Goal: Task Accomplishment & Management: Complete application form

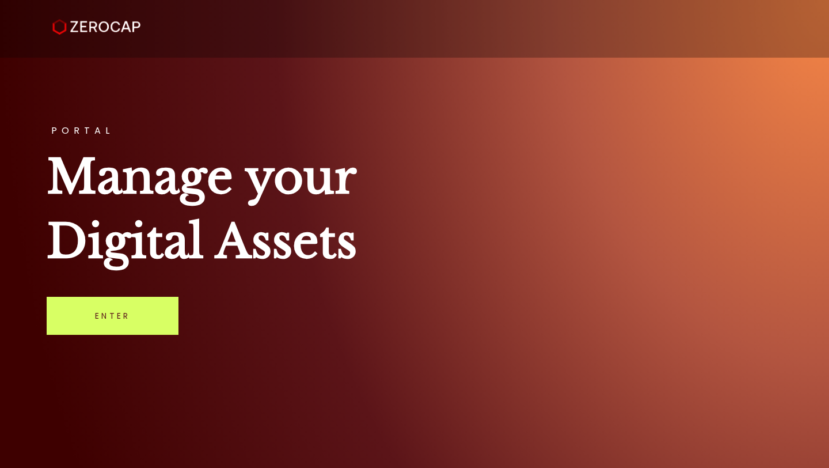
click at [133, 309] on link "Enter" at bounding box center [113, 316] width 132 height 38
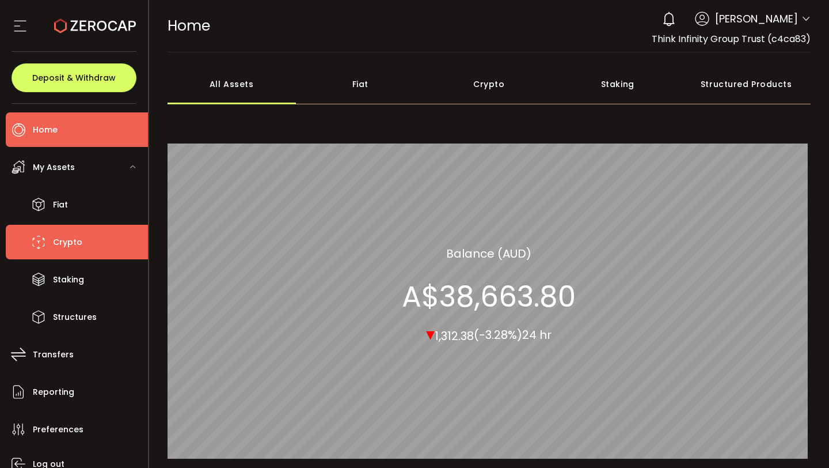
click at [102, 234] on li "Crypto" at bounding box center [77, 242] width 142 height 35
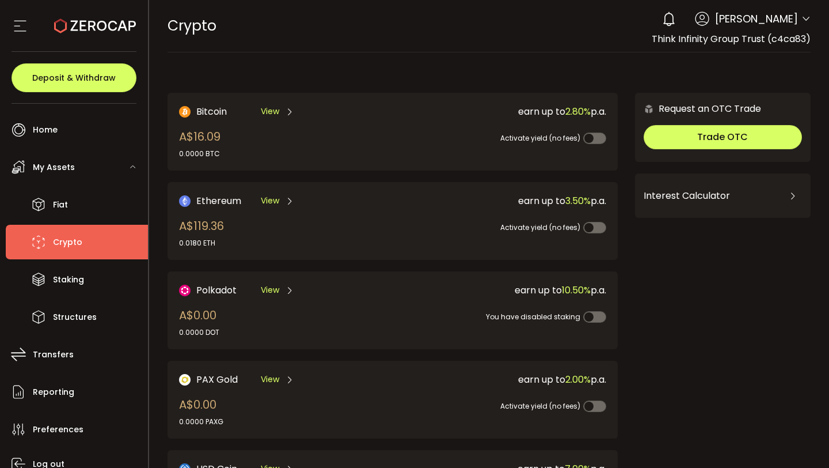
click at [802, 17] on icon at bounding box center [806, 18] width 9 height 9
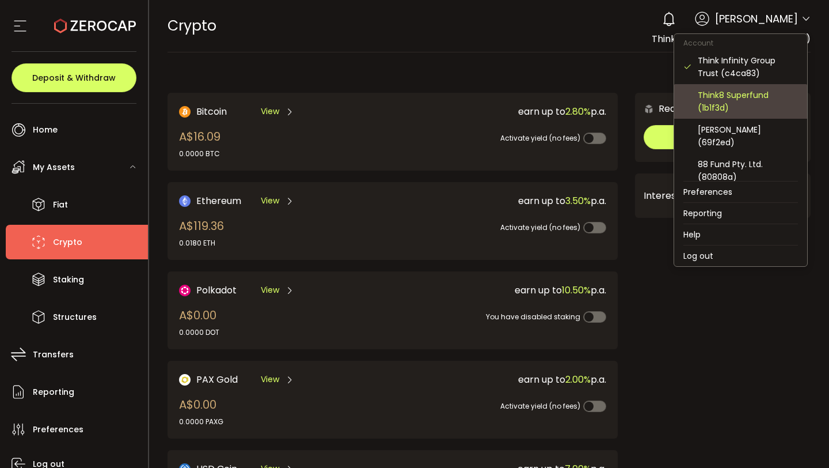
click at [770, 90] on div "Think8 Superfund (1b1f3d)" at bounding box center [748, 101] width 100 height 25
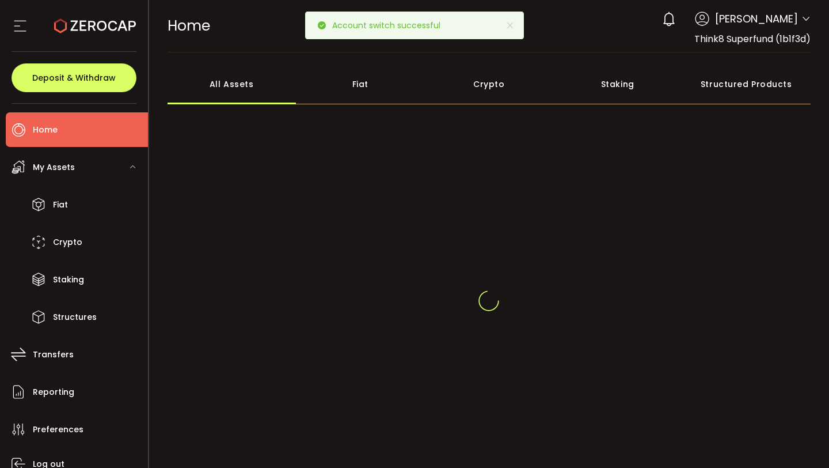
click at [510, 89] on div "Crypto" at bounding box center [489, 84] width 129 height 40
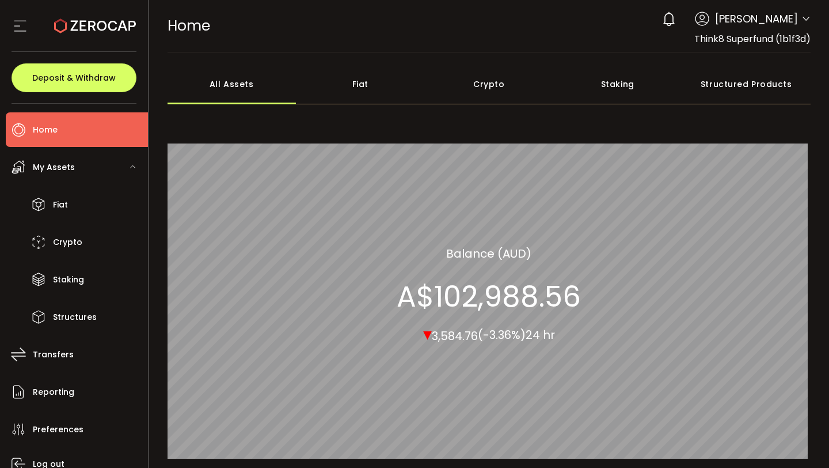
click at [491, 94] on div "Crypto" at bounding box center [489, 84] width 129 height 40
click at [787, 19] on span "[PERSON_NAME]" at bounding box center [756, 19] width 83 height 16
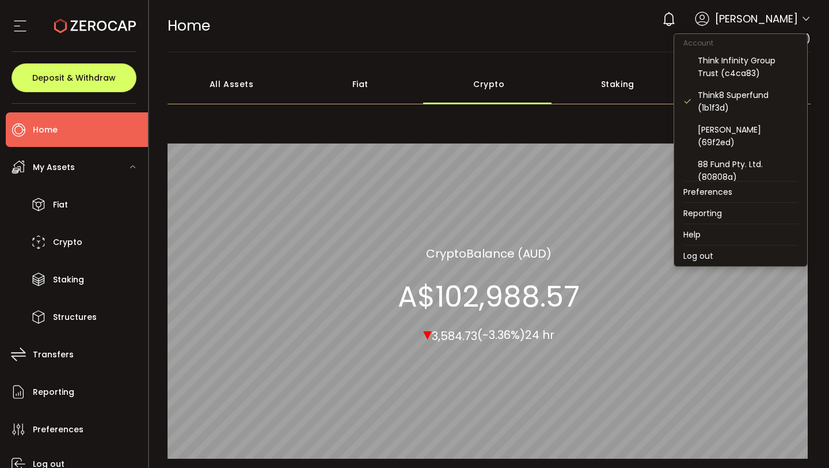
click at [802, 21] on icon at bounding box center [806, 18] width 9 height 9
click at [727, 177] on div "88 Fund Pty. Ltd. (80808a)" at bounding box center [748, 170] width 100 height 25
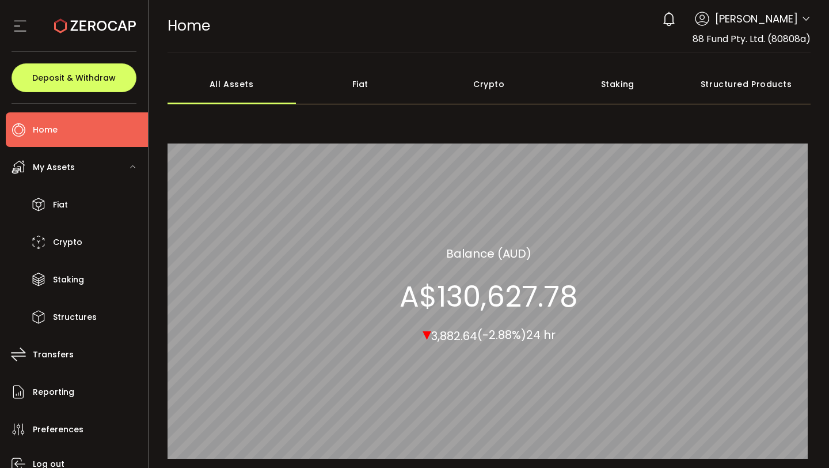
click at [802, 16] on icon at bounding box center [806, 18] width 9 height 9
click at [804, 16] on icon at bounding box center [806, 18] width 9 height 9
click at [803, 16] on icon at bounding box center [806, 18] width 9 height 9
click at [806, 16] on icon at bounding box center [806, 18] width 9 height 9
click at [802, 23] on icon at bounding box center [806, 18] width 9 height 9
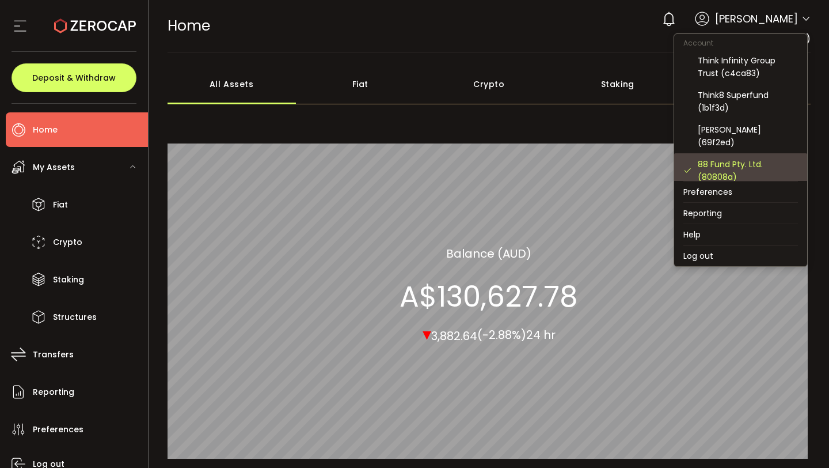
click at [739, 162] on div "88 Fund Pty. Ltd. (80808a)" at bounding box center [748, 170] width 100 height 25
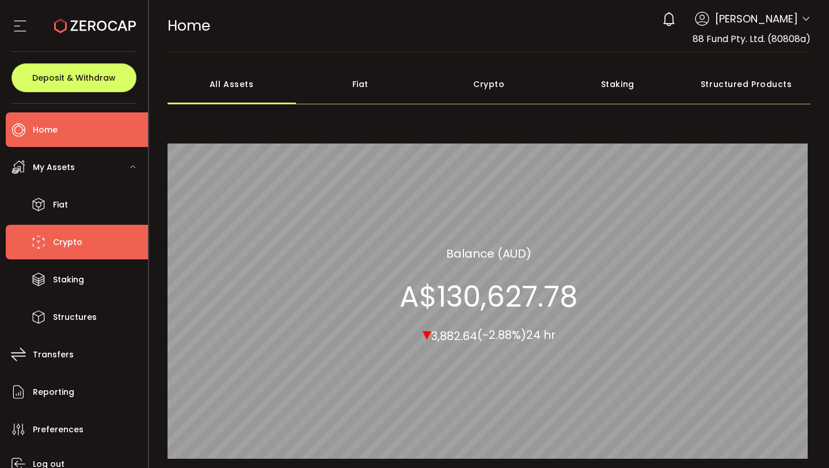
click at [71, 242] on span "Crypto" at bounding box center [67, 242] width 29 height 17
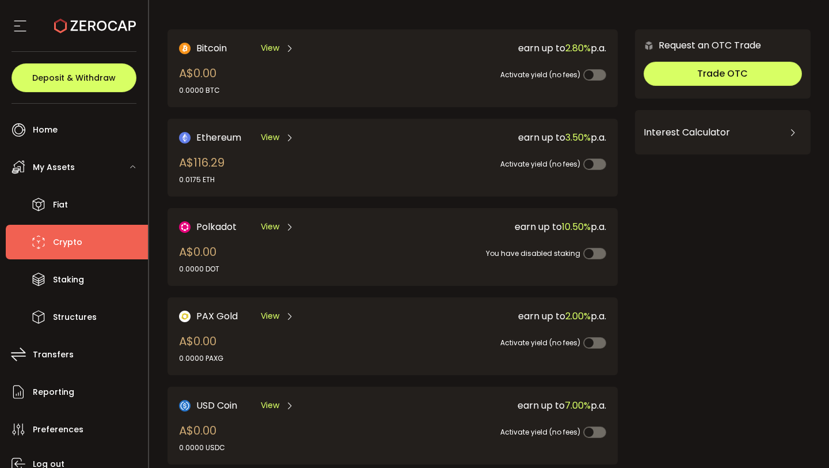
scroll to position [5, 0]
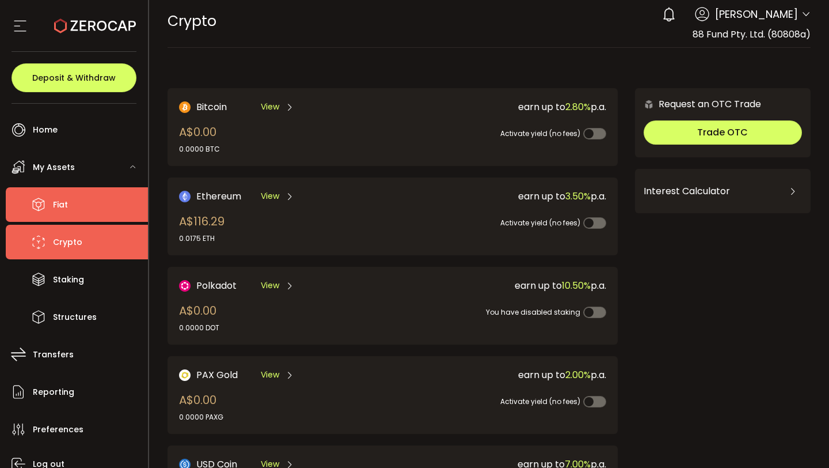
click at [103, 203] on li "Fiat" at bounding box center [77, 204] width 142 height 35
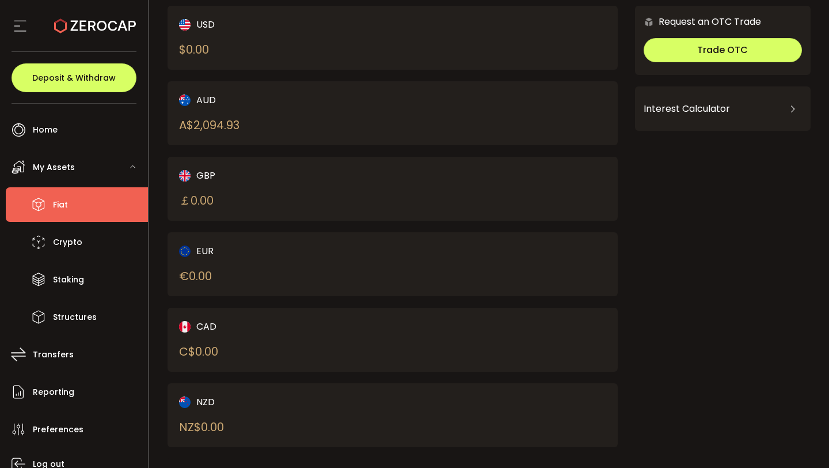
scroll to position [97, 0]
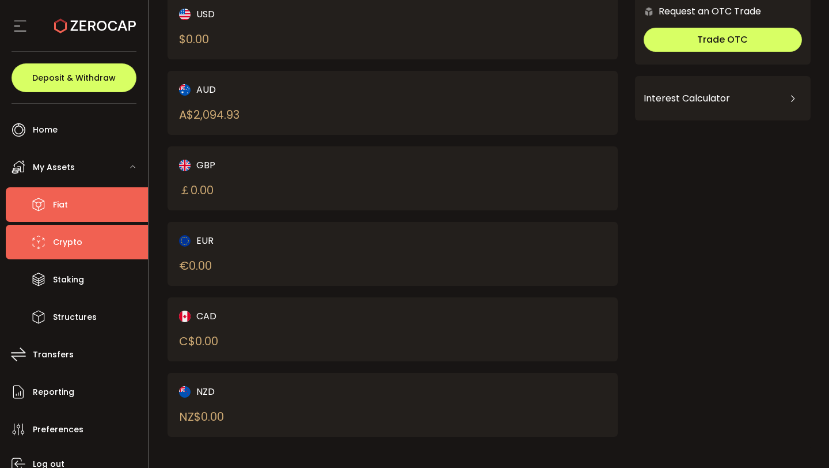
click at [86, 240] on li "Crypto" at bounding box center [77, 242] width 142 height 35
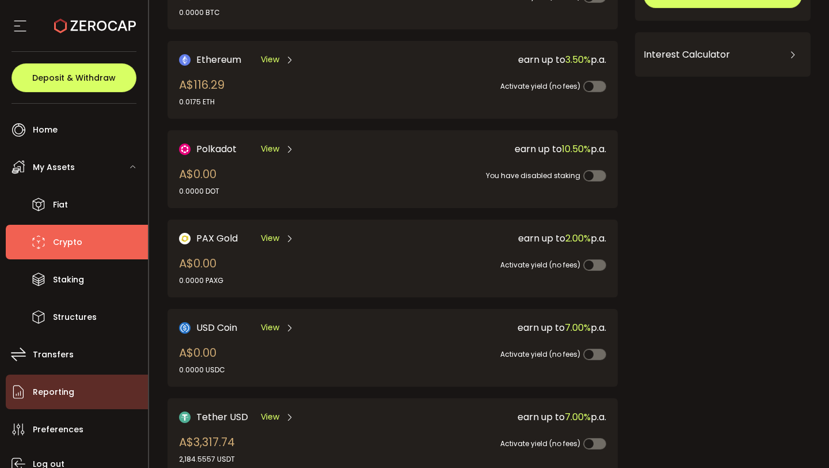
scroll to position [50, 0]
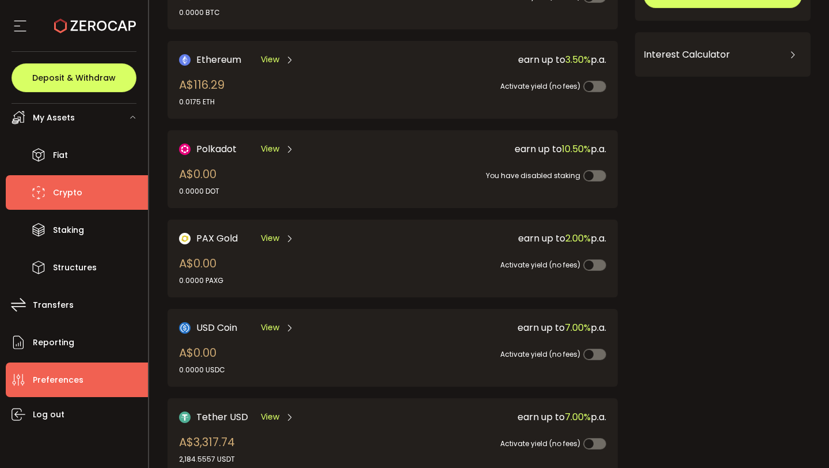
click at [85, 370] on li "Preferences" at bounding box center [77, 379] width 142 height 35
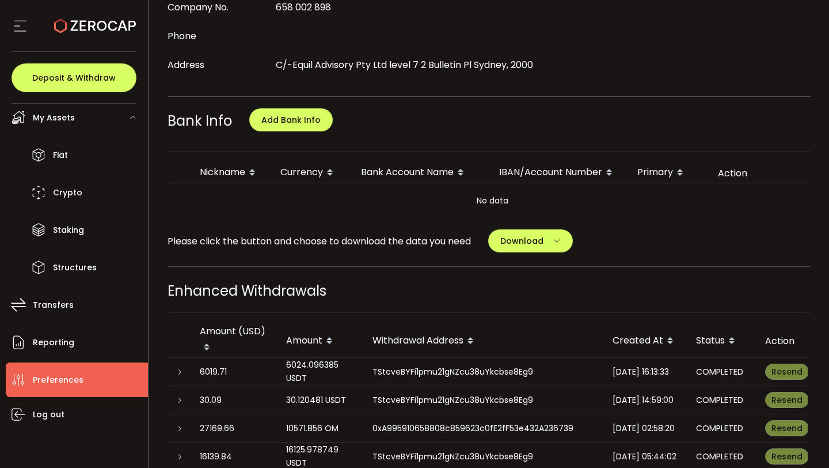
scroll to position [497, 0]
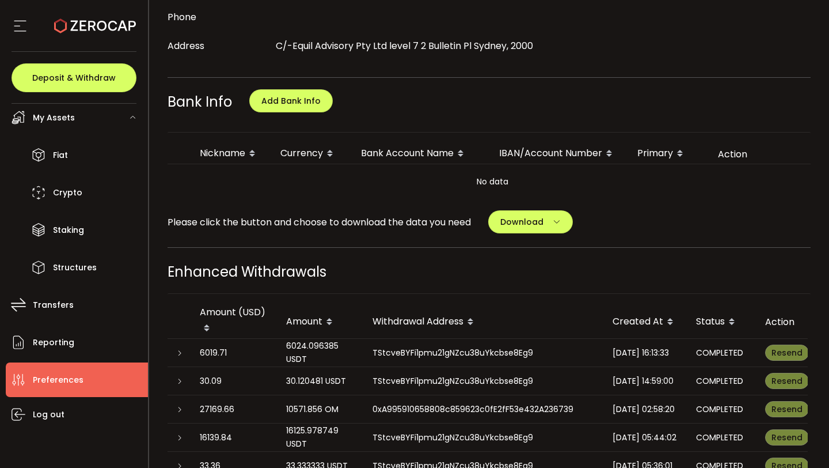
click at [282, 111] on span "Add Bank Info" at bounding box center [291, 101] width 118 height 48
click at [283, 103] on span "Add Bank Info" at bounding box center [290, 101] width 59 height 12
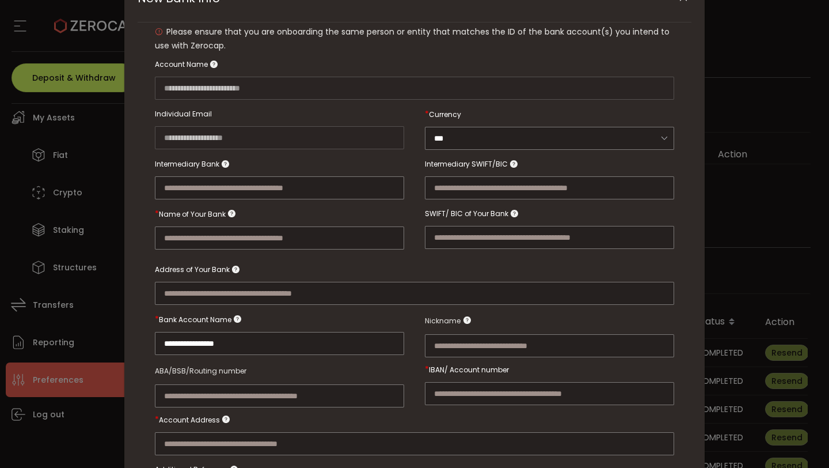
scroll to position [102, 0]
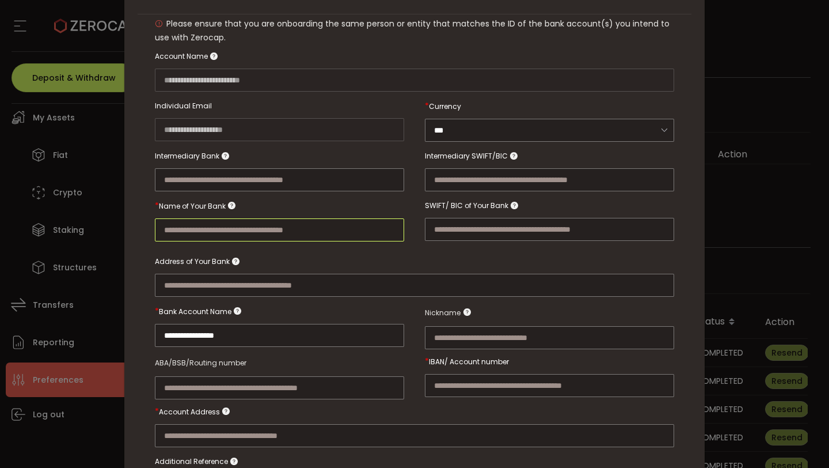
click at [365, 234] on input "New Bank Info" at bounding box center [279, 229] width 249 height 23
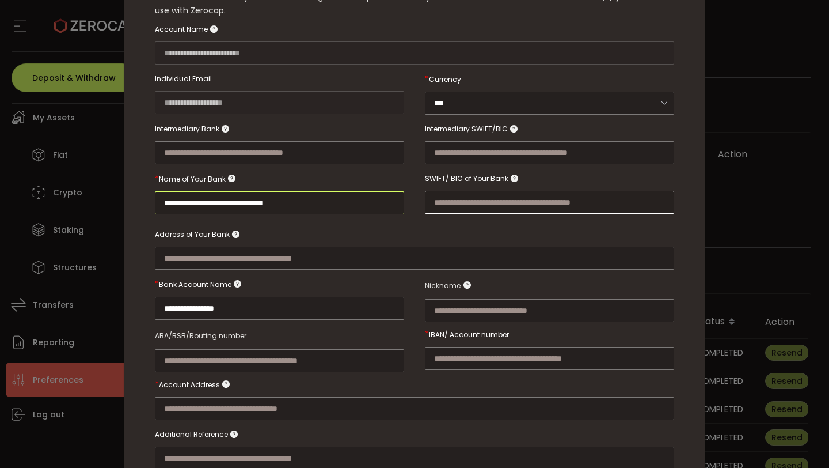
scroll to position [131, 0]
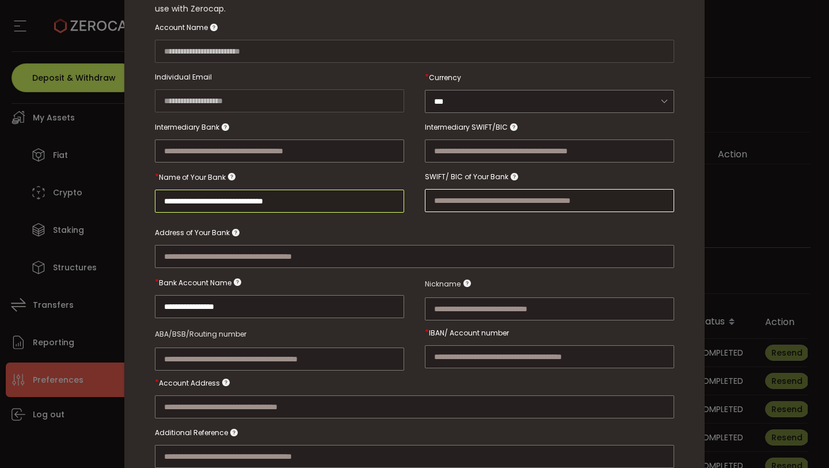
type input "**********"
click at [445, 232] on div "New Bank Info" at bounding box center [414, 244] width 519 height 47
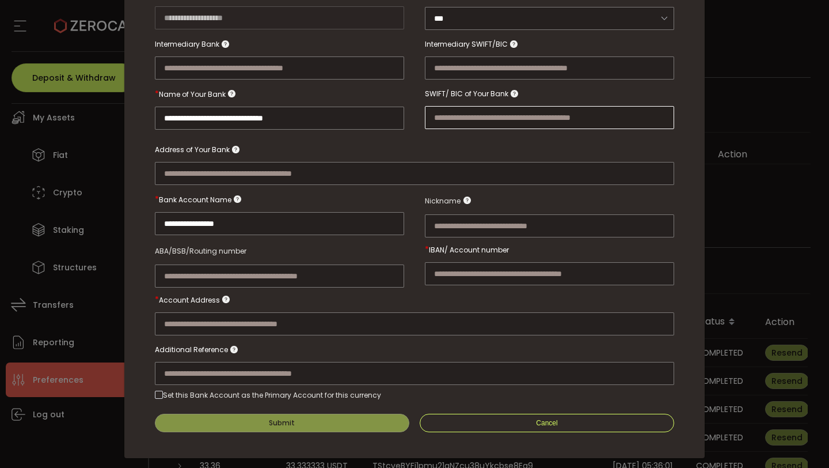
scroll to position [221, 0]
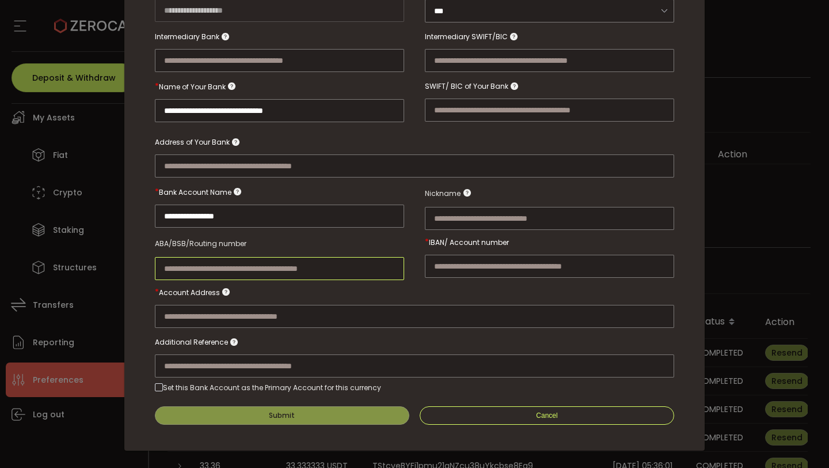
click at [194, 270] on input "New Bank Info" at bounding box center [279, 268] width 249 height 23
click at [471, 213] on input "New Bank Info" at bounding box center [549, 218] width 249 height 23
type input "*"
click at [442, 213] on input "******" at bounding box center [549, 218] width 249 height 23
click at [444, 218] on input "******" at bounding box center [549, 218] width 249 height 23
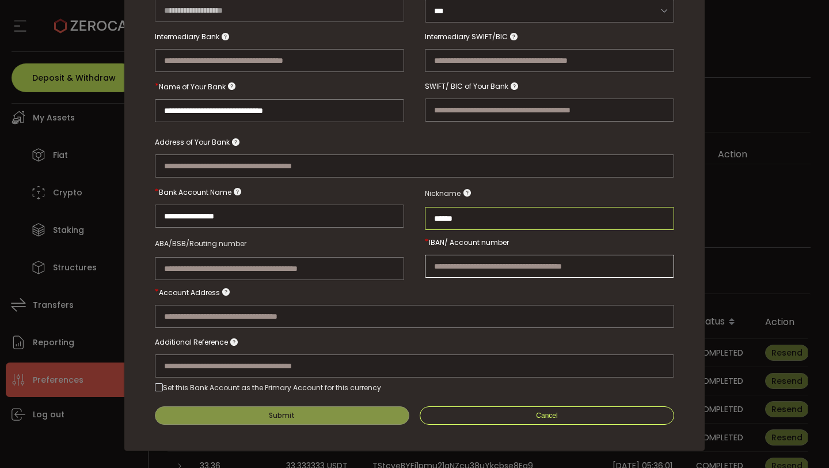
type input "******"
click at [456, 270] on input "New Bank Info" at bounding box center [549, 266] width 249 height 23
click at [342, 266] on input "New Bank Info" at bounding box center [279, 268] width 249 height 23
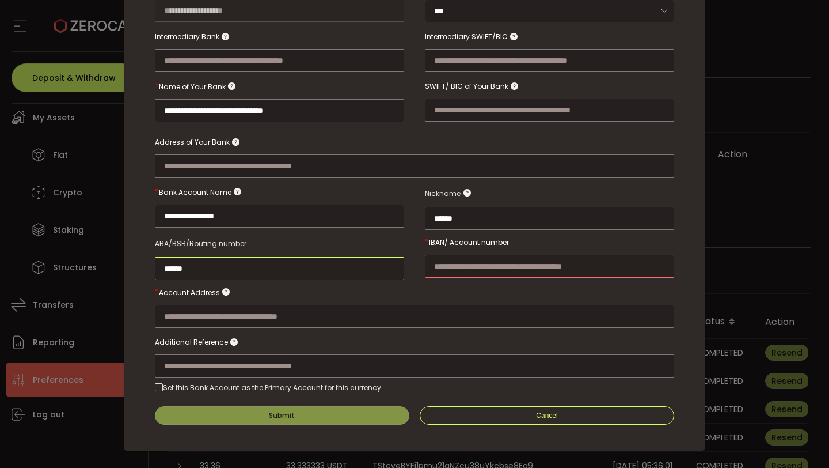
type input "******"
click at [389, 280] on div "New Bank Info" at bounding box center [414, 303] width 519 height 47
click at [454, 261] on input "New Bank Info" at bounding box center [549, 266] width 249 height 23
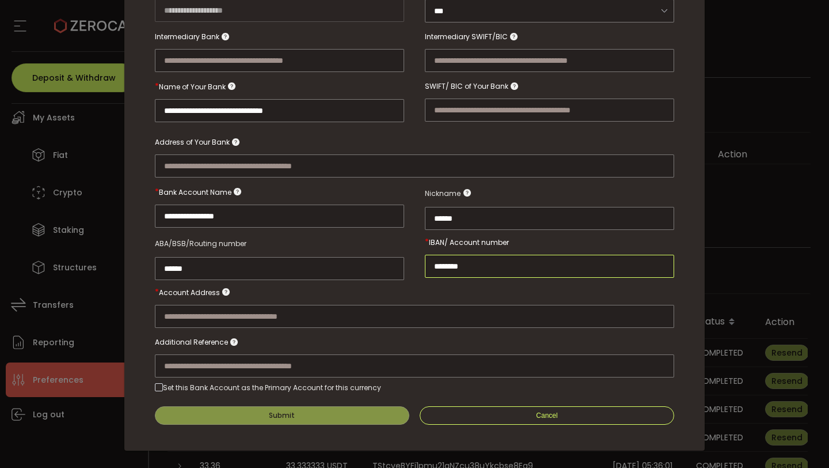
type input "********"
click at [446, 289] on div "New Bank Info" at bounding box center [414, 303] width 519 height 47
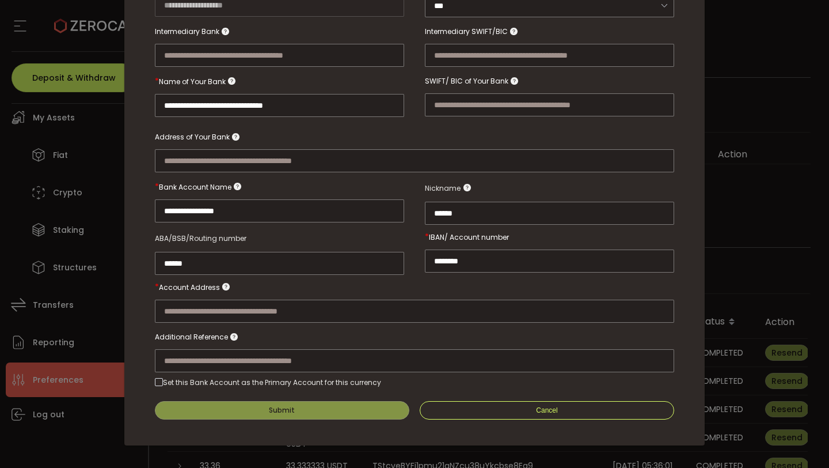
scroll to position [225, 0]
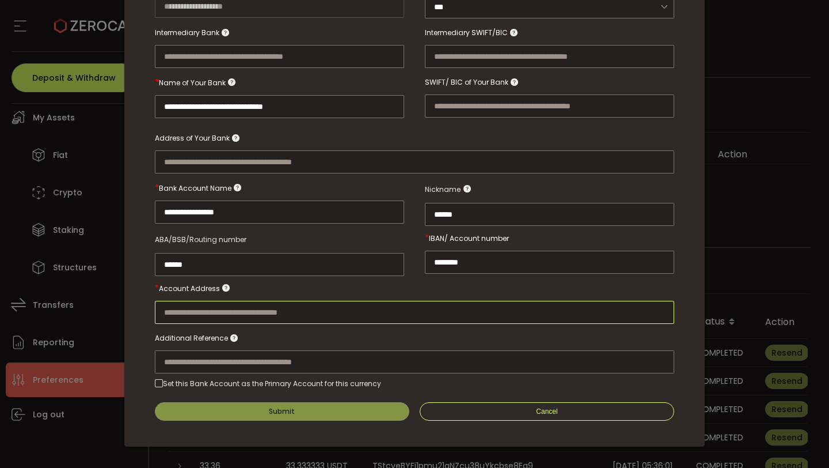
click at [445, 309] on input "New Bank Info" at bounding box center [414, 312] width 519 height 23
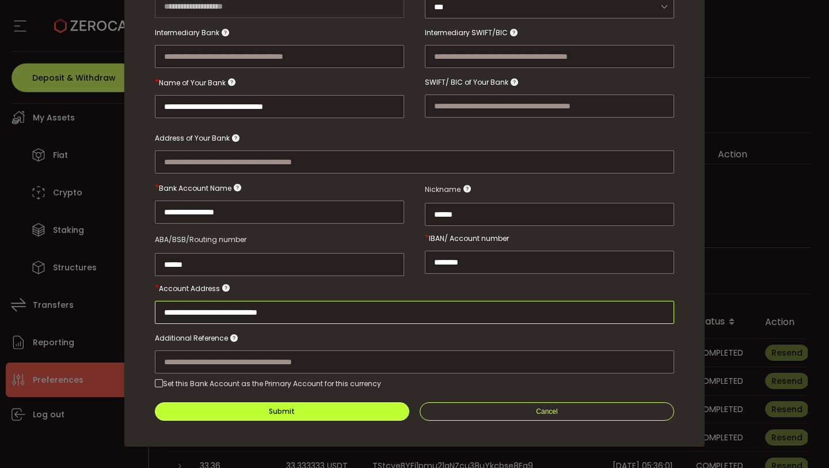
type input "**********"
click at [222, 409] on button "Submit" at bounding box center [282, 411] width 255 height 18
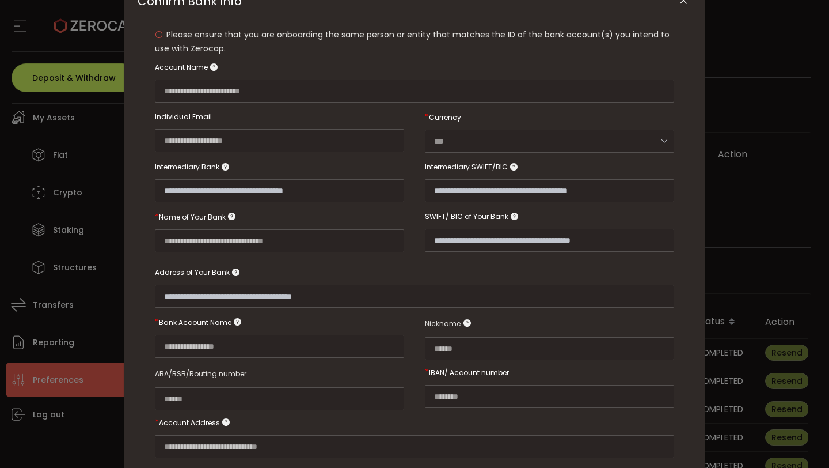
scroll to position [226, 0]
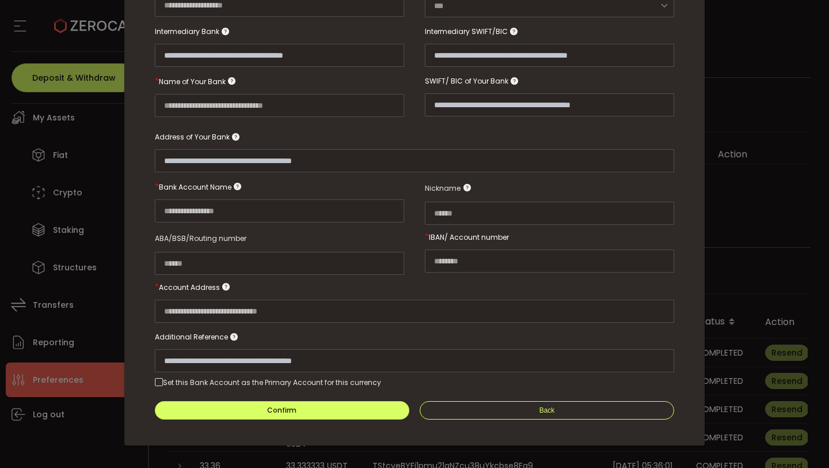
click at [158, 378] on span "Confirm Bank Info" at bounding box center [159, 382] width 8 height 8
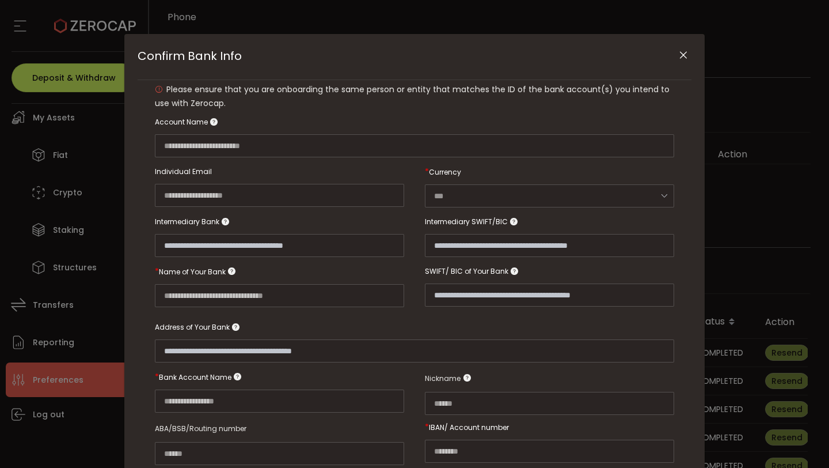
scroll to position [0, 0]
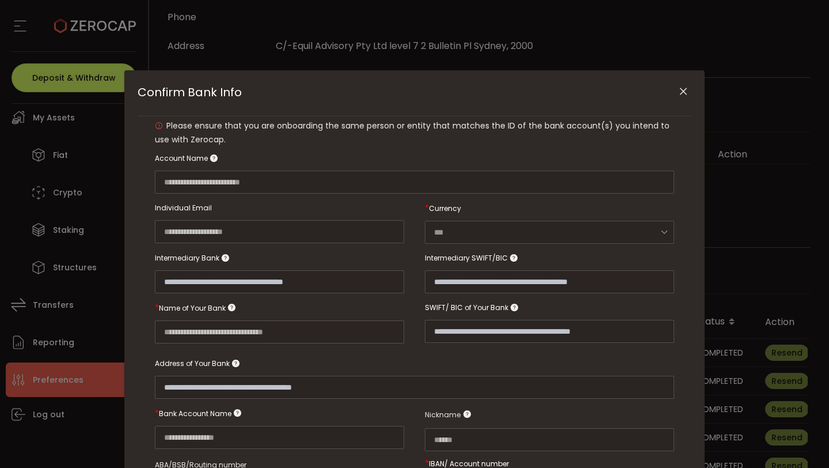
click at [168, 131] on span "Please ensure that you are onboarding the same person or entity that matches th…" at bounding box center [412, 132] width 515 height 25
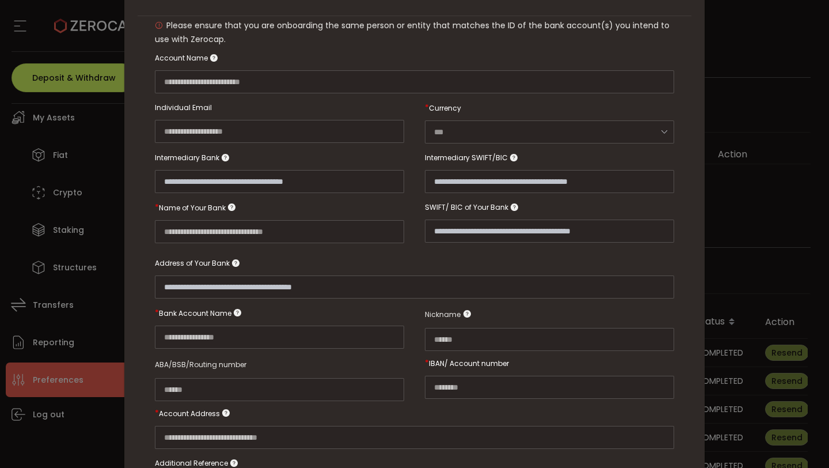
scroll to position [226, 0]
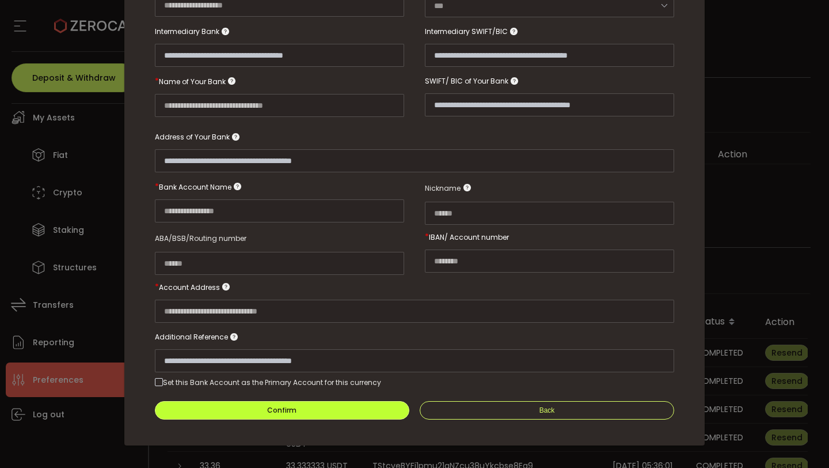
click at [226, 405] on button "Confirm" at bounding box center [282, 410] width 255 height 18
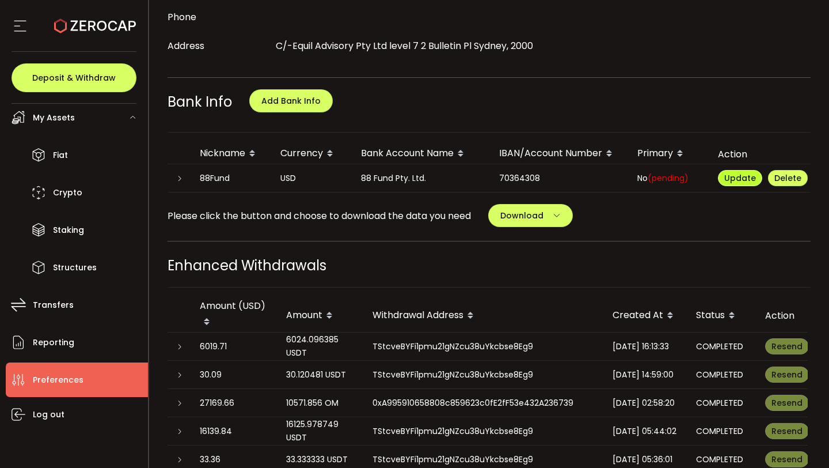
click at [748, 170] on button "Update" at bounding box center [740, 178] width 44 height 16
type input "**********"
type input "******"
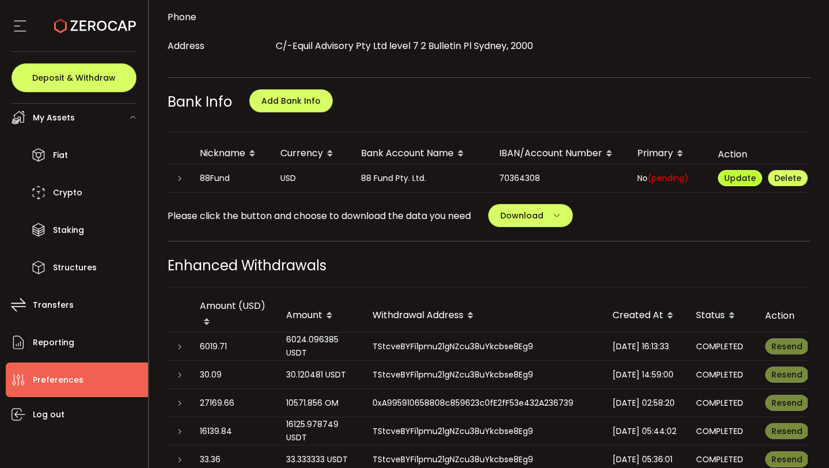
type input "******"
type input "********"
type input "**********"
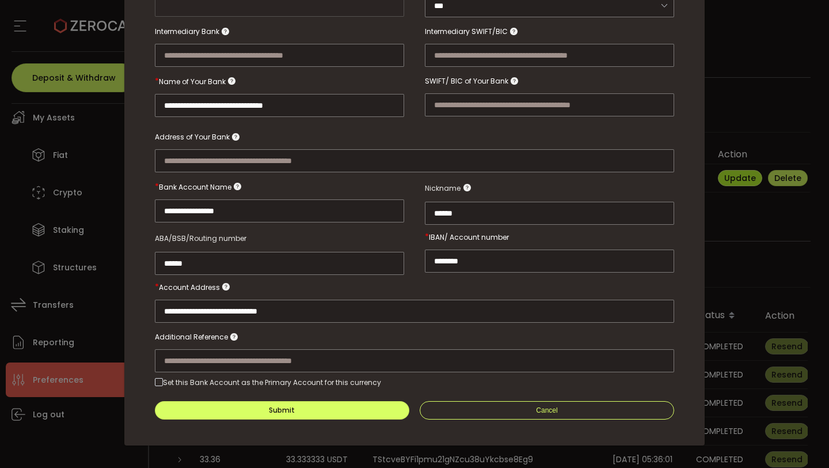
type input "**********"
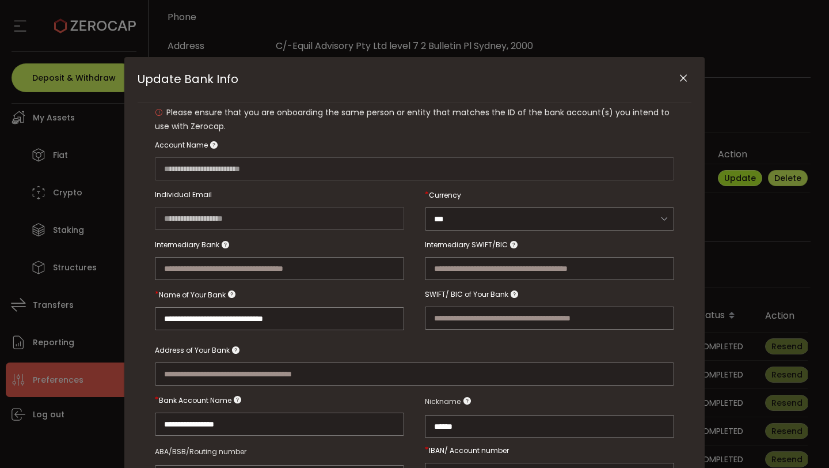
scroll to position [5, 0]
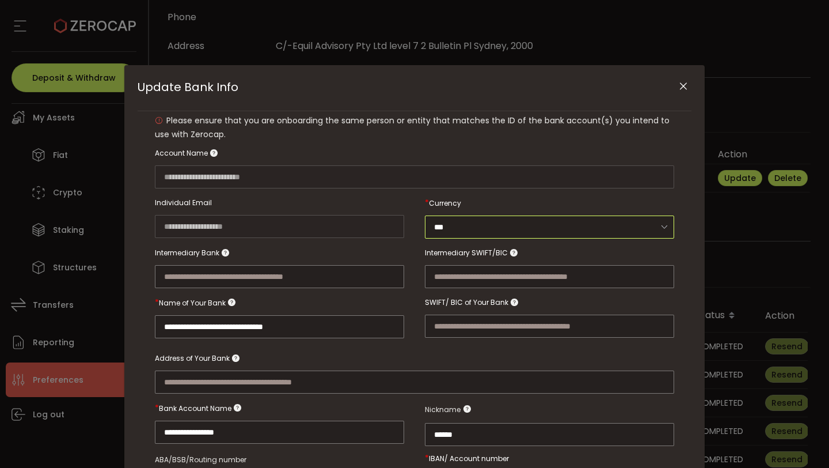
click at [586, 225] on input "***" at bounding box center [549, 226] width 249 height 23
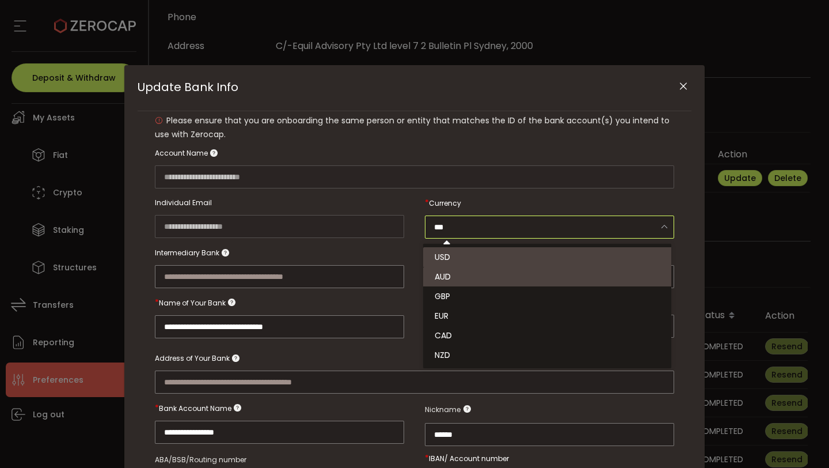
click at [534, 279] on li "AUD" at bounding box center [549, 277] width 252 height 20
type input "***"
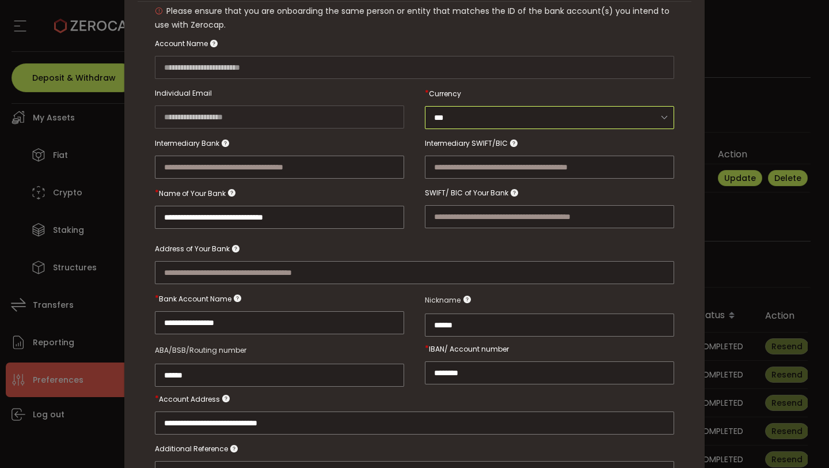
scroll to position [226, 0]
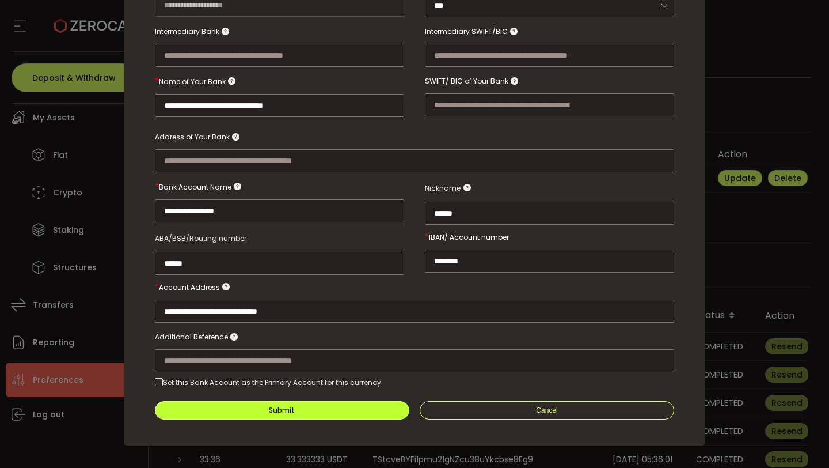
click at [356, 403] on button "Submit" at bounding box center [282, 410] width 255 height 18
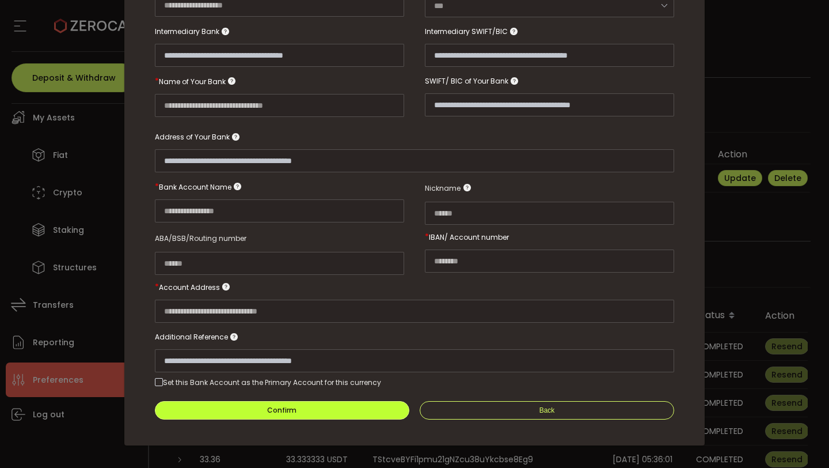
click at [300, 407] on button "Confirm" at bounding box center [282, 410] width 255 height 18
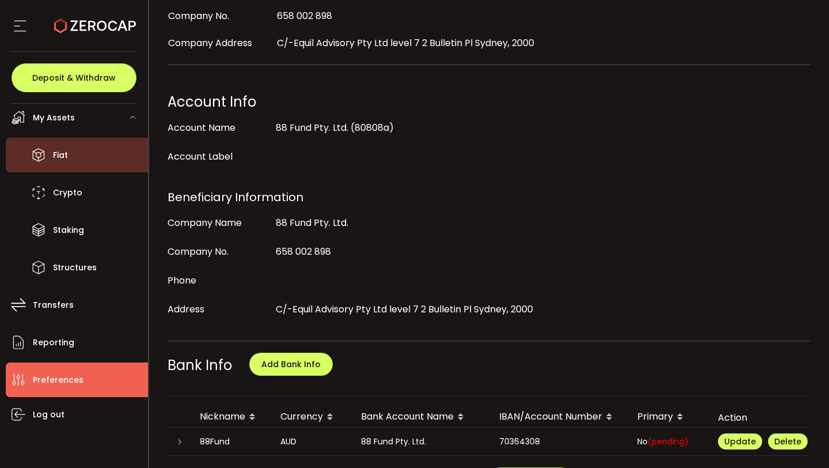
scroll to position [0, 0]
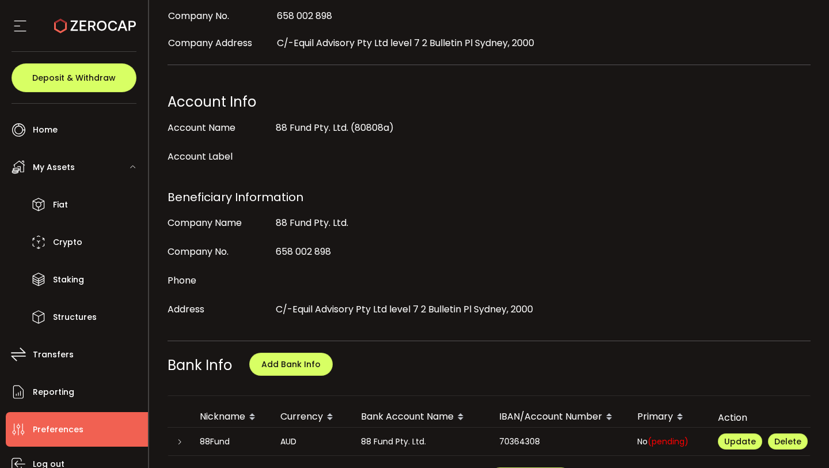
click at [69, 175] on span "My Assets" at bounding box center [54, 167] width 42 height 17
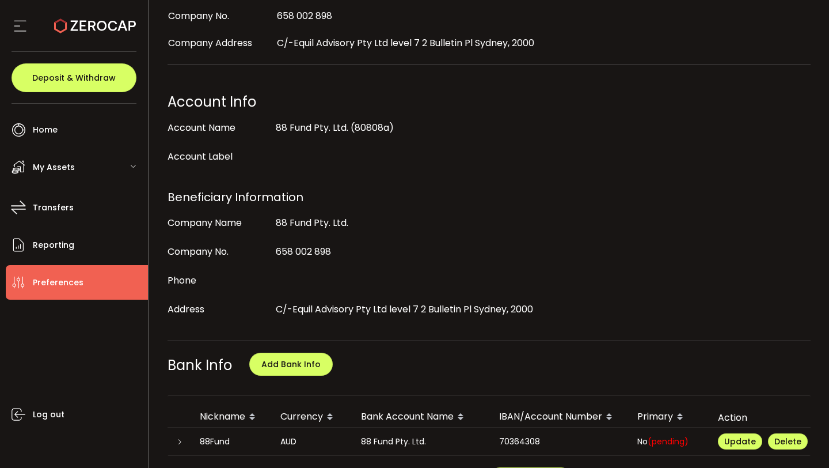
click at [69, 166] on span "My Assets" at bounding box center [54, 167] width 42 height 17
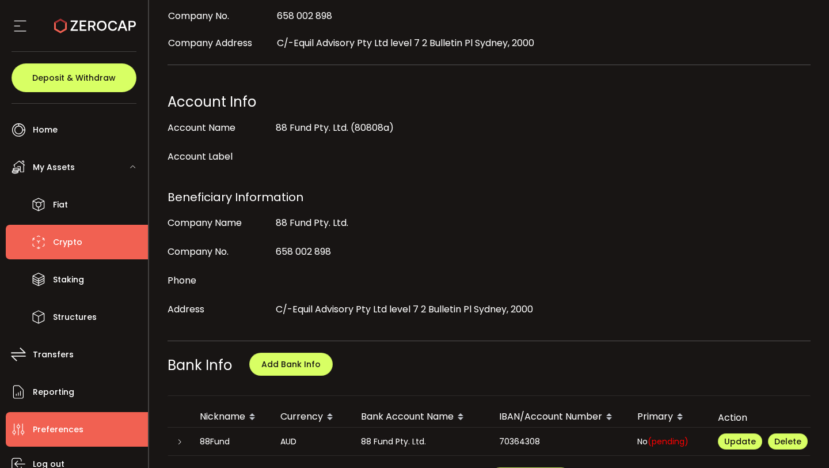
click at [56, 240] on span "Crypto" at bounding box center [67, 242] width 29 height 17
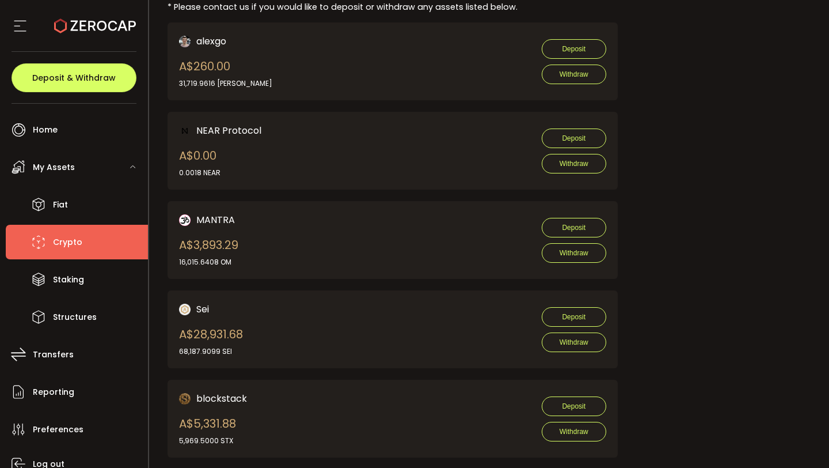
scroll to position [796, 0]
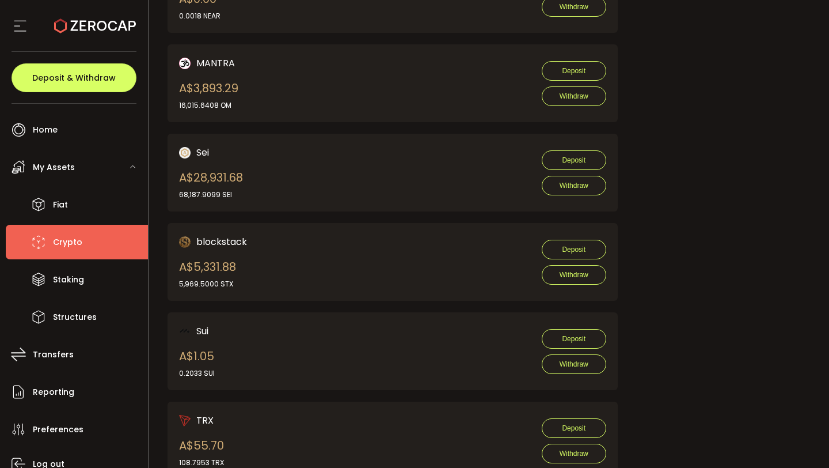
click at [82, 158] on div "My Assets" at bounding box center [77, 167] width 142 height 35
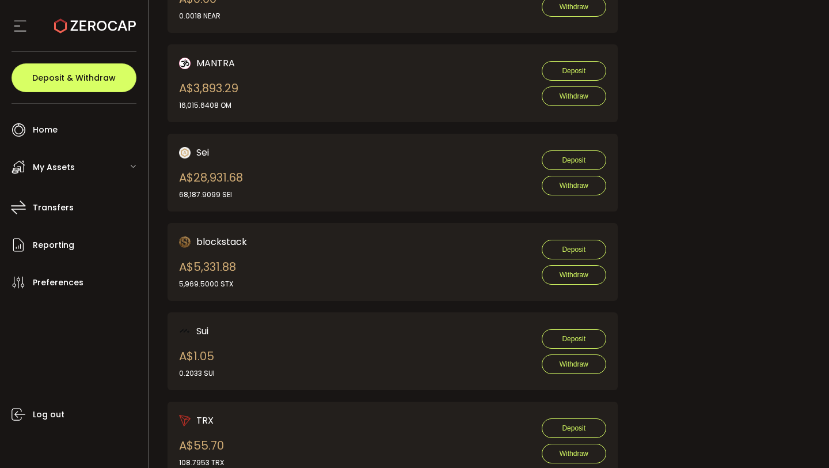
click at [77, 165] on div "My Assets" at bounding box center [77, 167] width 142 height 35
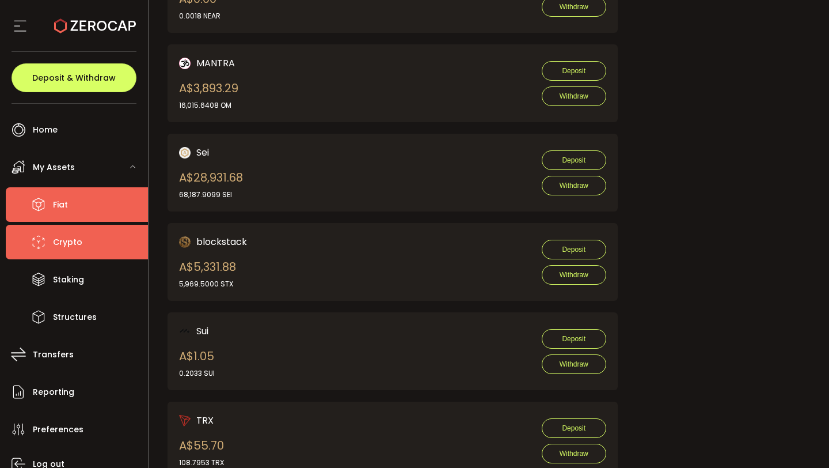
click at [63, 198] on span "Fiat" at bounding box center [60, 204] width 15 height 17
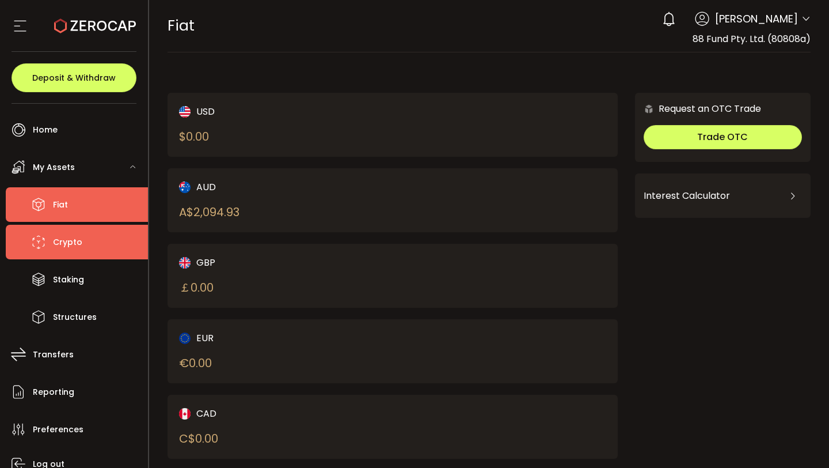
click at [108, 246] on li "Crypto" at bounding box center [77, 242] width 142 height 35
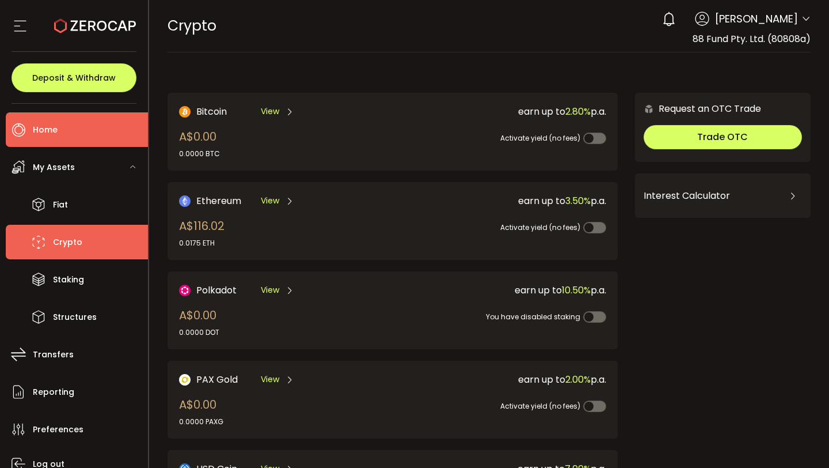
click at [66, 125] on li "Home" at bounding box center [77, 129] width 142 height 35
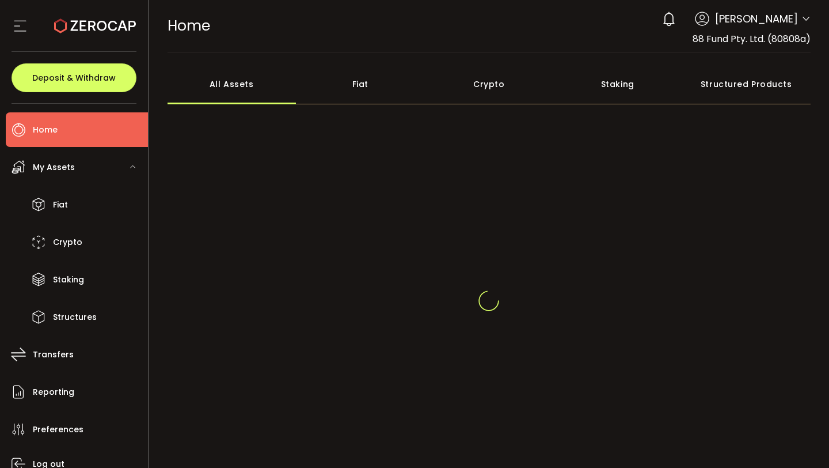
click at [791, 17] on span "[PERSON_NAME]" at bounding box center [756, 19] width 83 height 16
click at [802, 20] on icon at bounding box center [806, 18] width 9 height 9
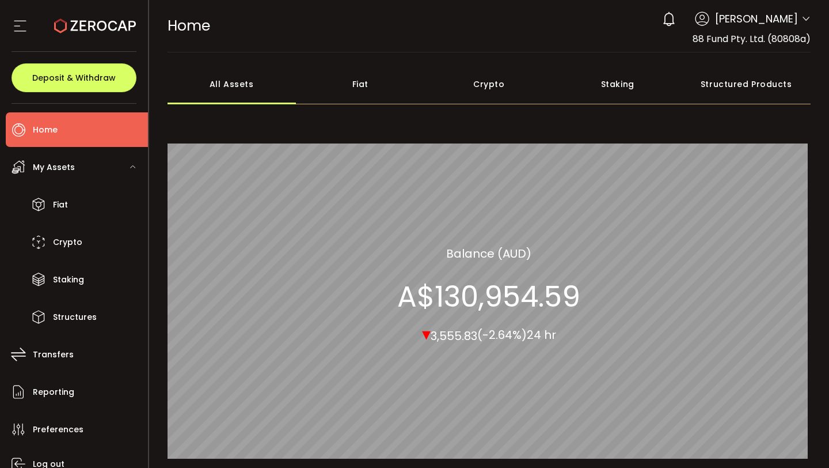
click at [804, 20] on icon at bounding box center [806, 18] width 9 height 9
click at [805, 18] on icon at bounding box center [806, 18] width 9 height 9
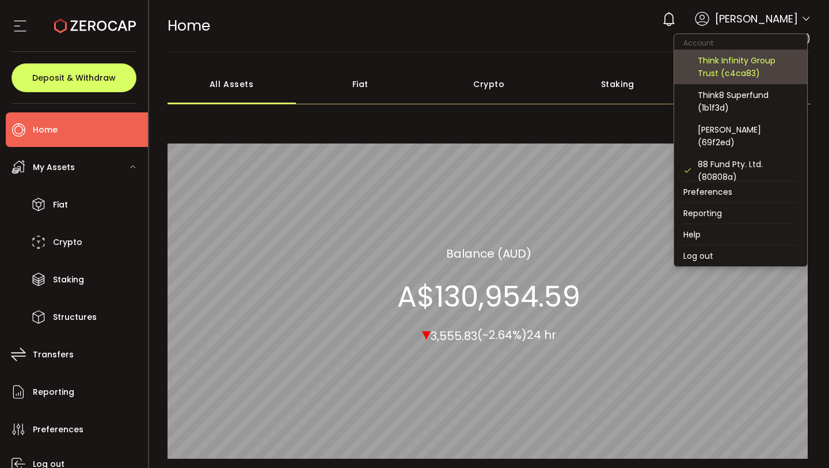
click at [775, 60] on div "Think Infinity Group Trust (c4ca83)" at bounding box center [748, 66] width 100 height 25
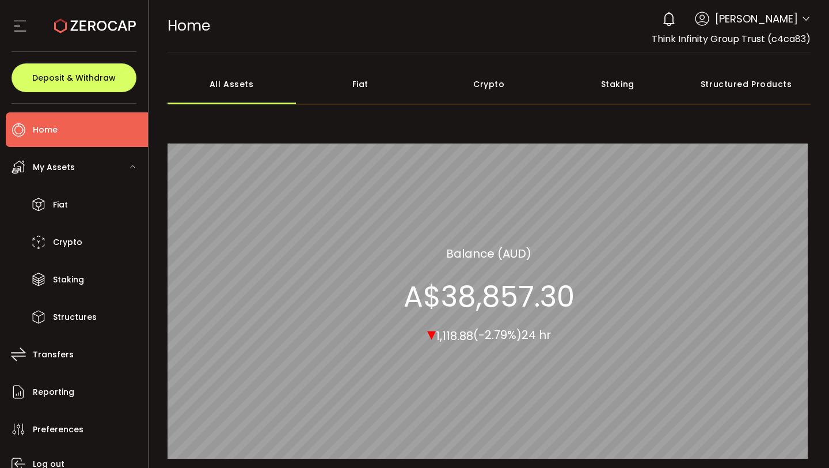
click at [805, 17] on icon at bounding box center [806, 18] width 9 height 9
click at [804, 29] on div "0 [PERSON_NAME] Account Think Infinity Group Trust (c4ca83) Think8 Superfund (1…" at bounding box center [734, 18] width 154 height 25
click at [802, 18] on icon at bounding box center [806, 18] width 9 height 9
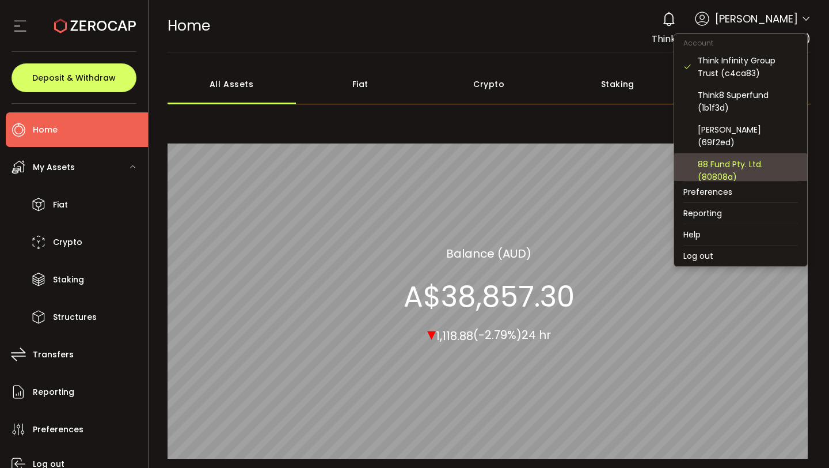
click at [723, 175] on div "88 Fund Pty. Ltd. (80808a)" at bounding box center [748, 170] width 100 height 25
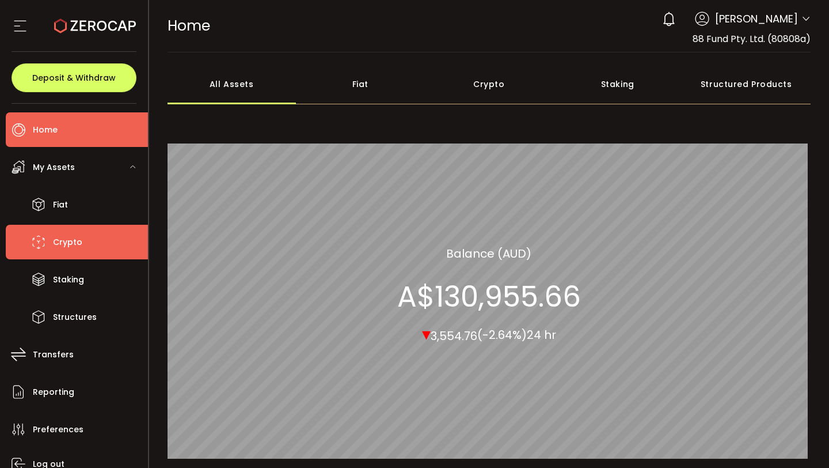
click at [87, 240] on li "Crypto" at bounding box center [77, 242] width 142 height 35
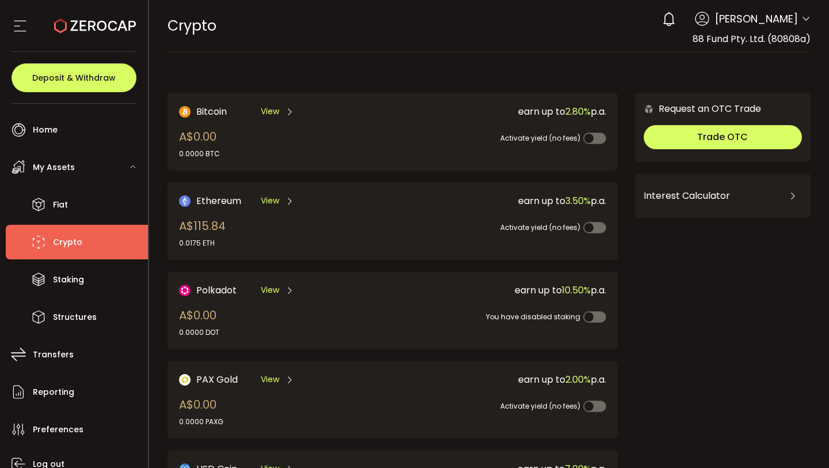
click at [794, 13] on span "[PERSON_NAME]" at bounding box center [756, 19] width 83 height 16
click at [802, 21] on icon at bounding box center [806, 18] width 9 height 9
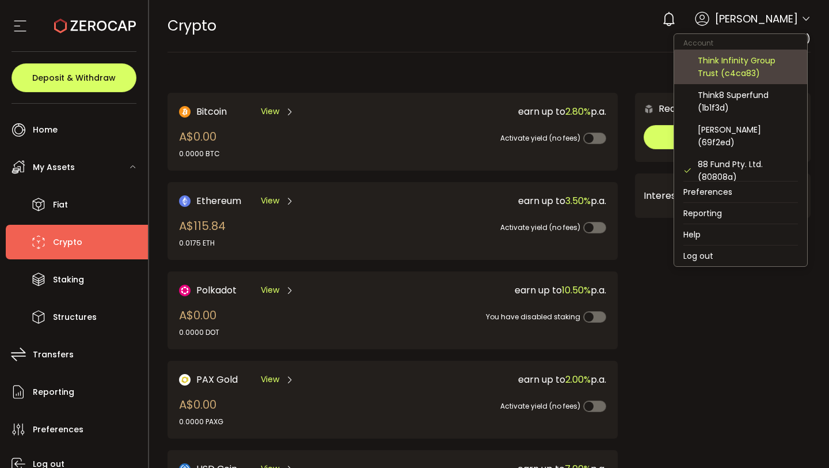
click at [776, 55] on div "Think Infinity Group Trust (c4ca83)" at bounding box center [748, 66] width 100 height 25
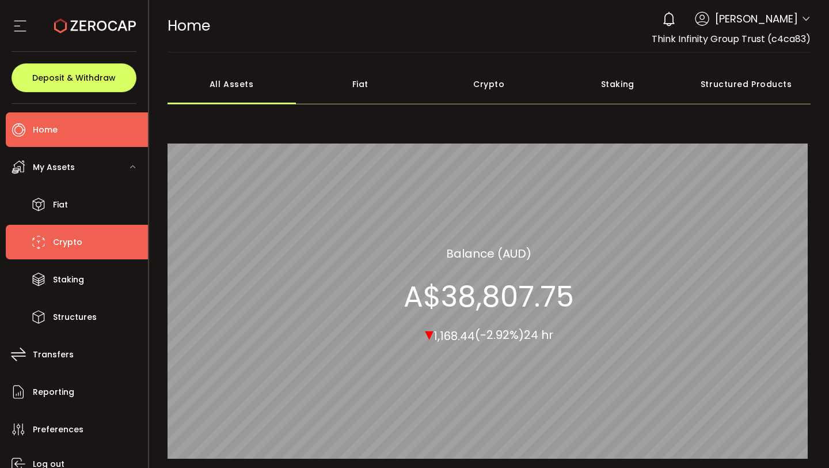
click at [68, 225] on li "Crypto" at bounding box center [77, 242] width 142 height 35
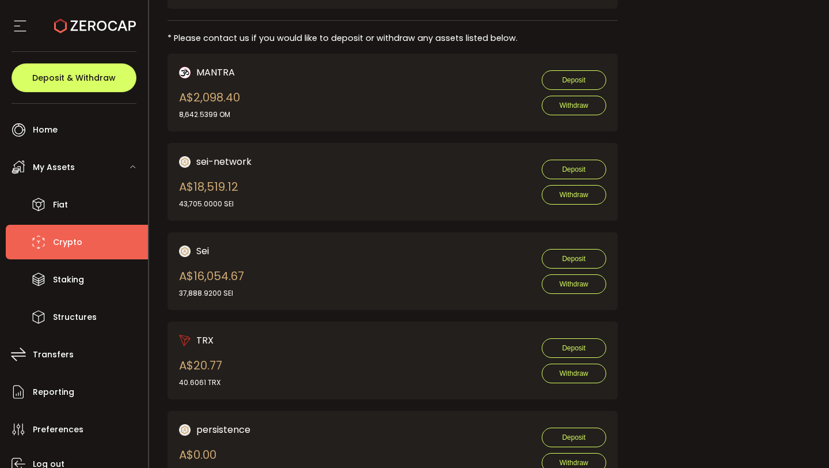
scroll to position [654, 0]
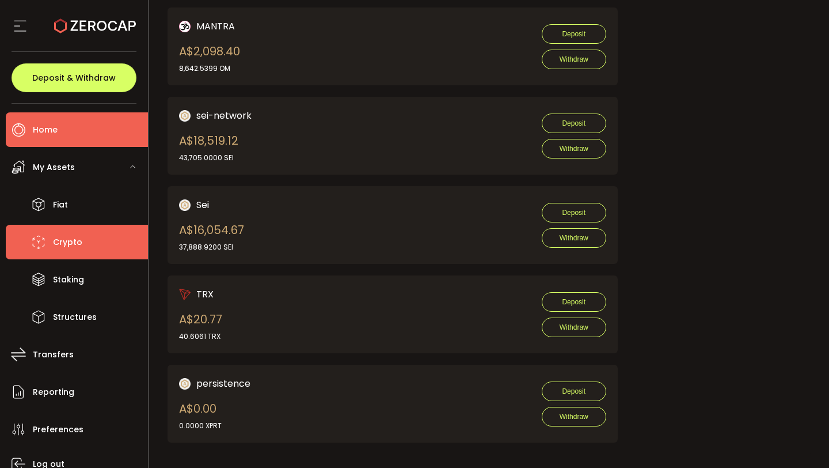
click at [89, 135] on li "Home" at bounding box center [77, 129] width 142 height 35
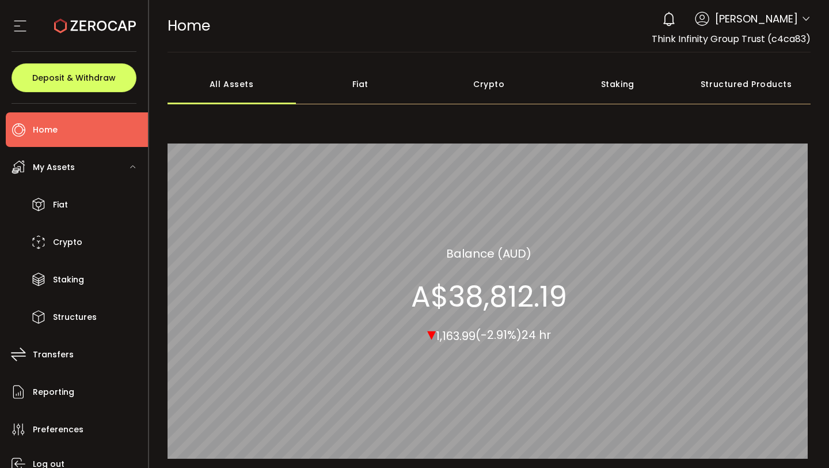
click at [803, 23] on icon at bounding box center [806, 18] width 9 height 9
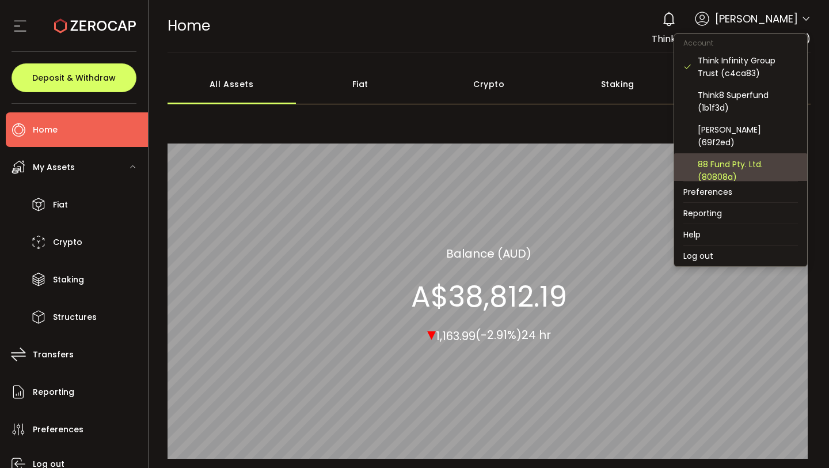
click at [734, 172] on div "88 Fund Pty. Ltd. (80808a)" at bounding box center [748, 170] width 100 height 25
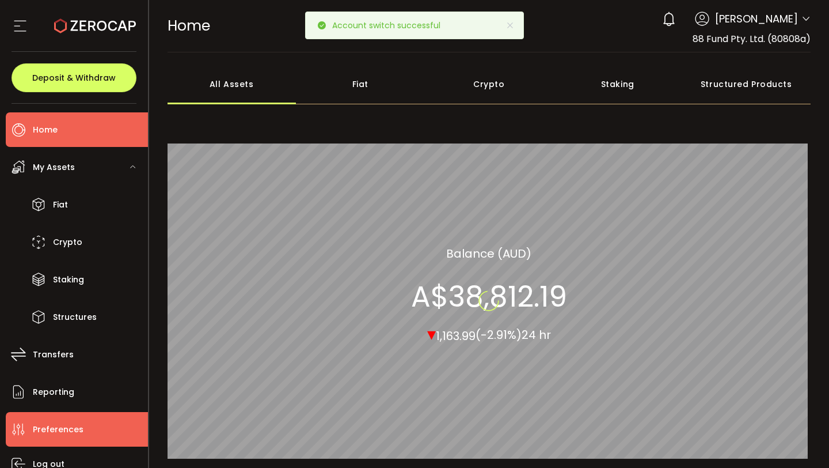
click at [94, 424] on li "Preferences" at bounding box center [77, 429] width 142 height 35
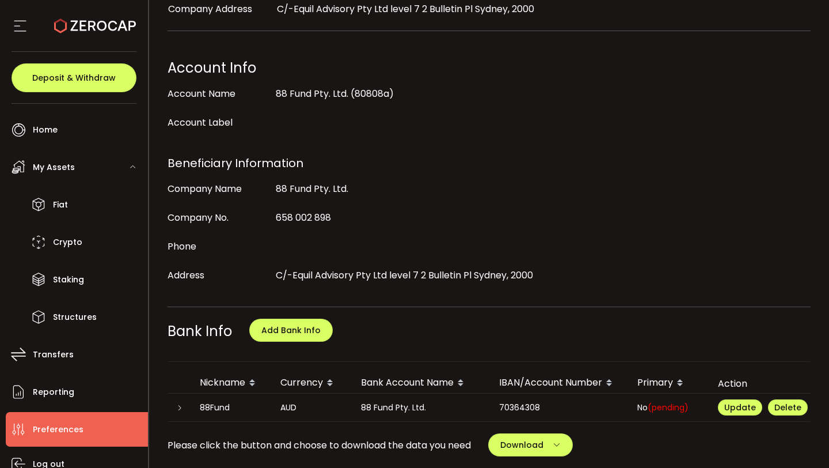
scroll to position [488, 0]
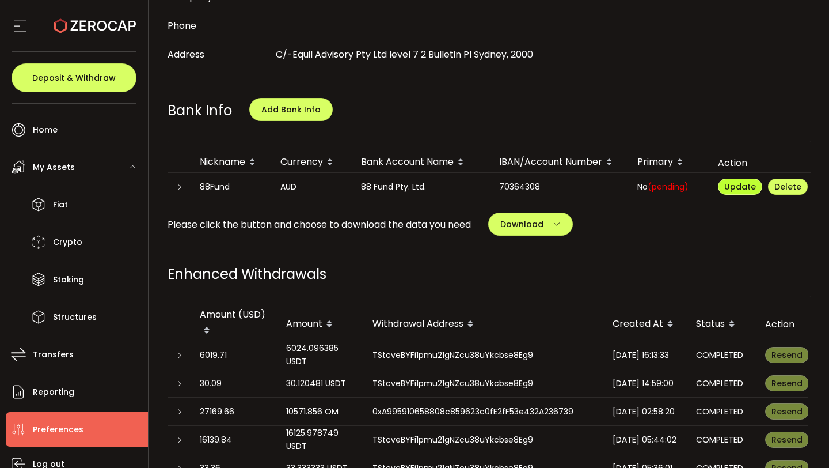
click at [754, 187] on span "Update" at bounding box center [741, 187] width 32 height 12
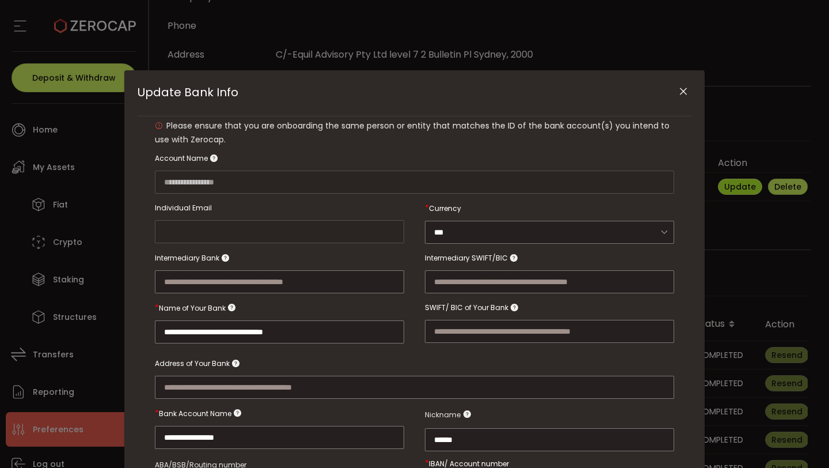
type input "**********"
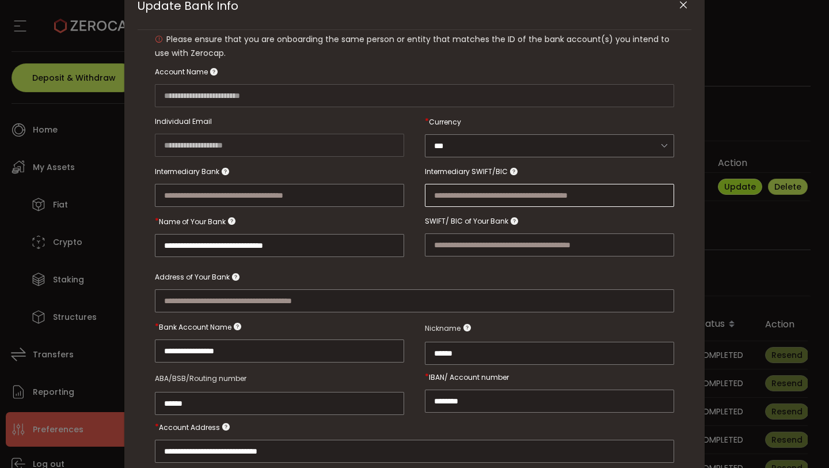
scroll to position [0, 0]
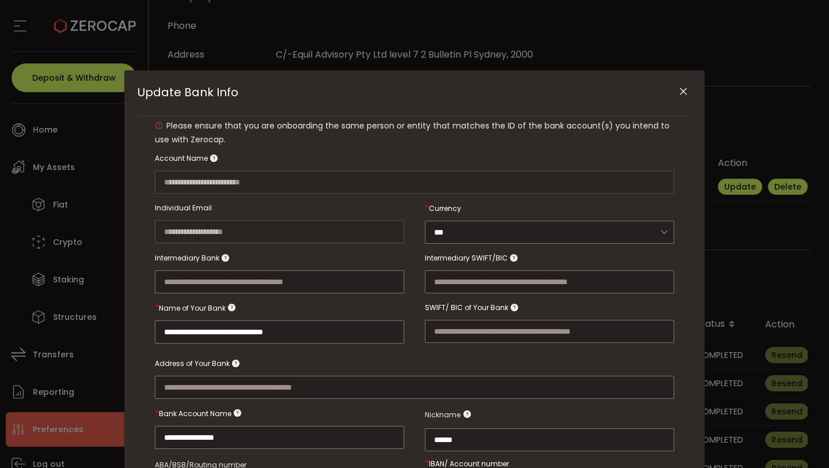
click at [681, 93] on icon "Close" at bounding box center [684, 92] width 12 height 12
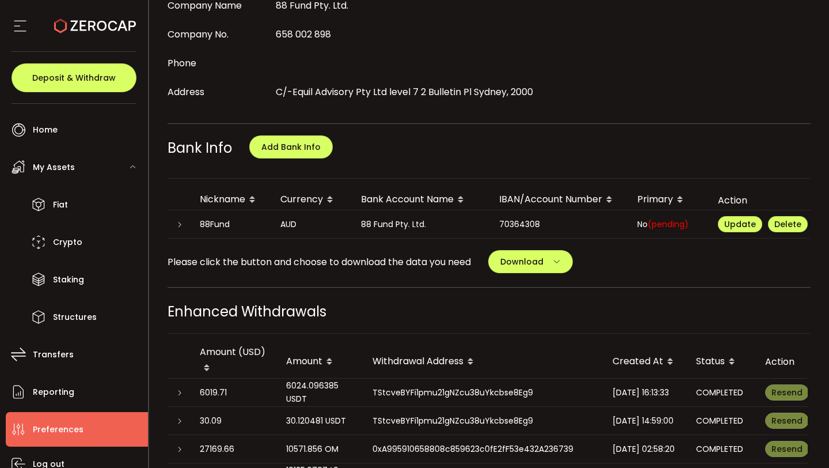
scroll to position [447, 0]
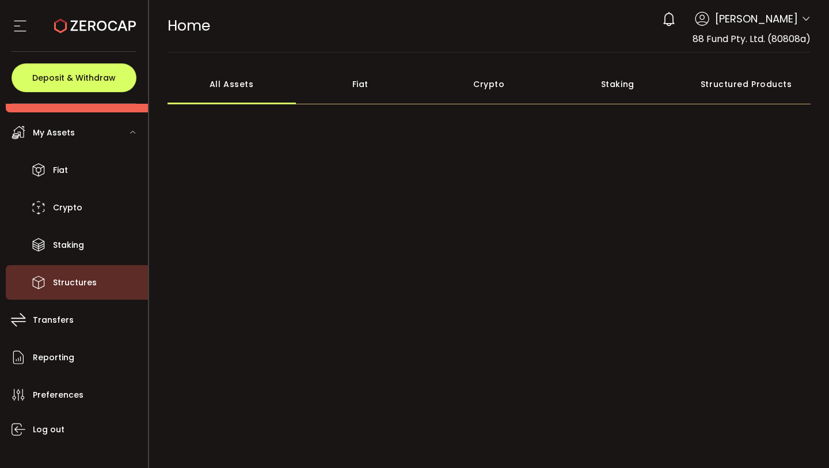
scroll to position [50, 0]
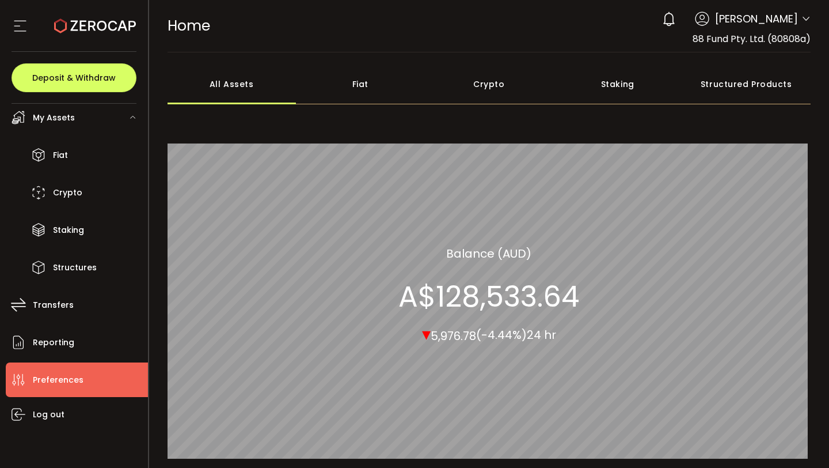
click at [91, 374] on li "Preferences" at bounding box center [77, 379] width 142 height 35
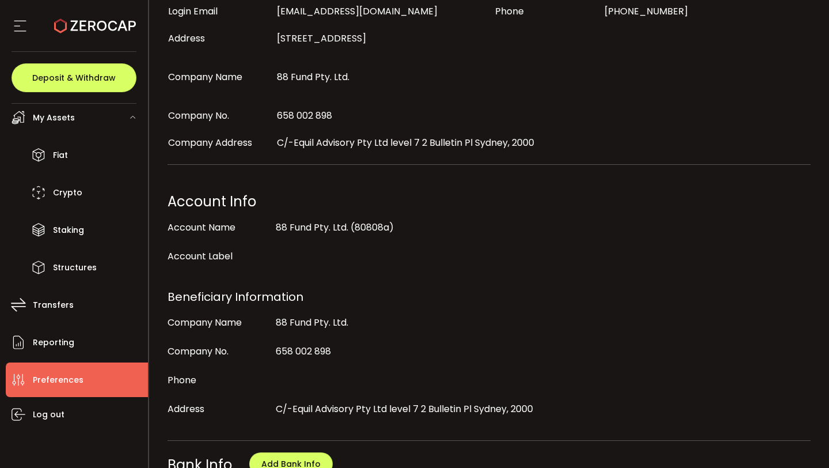
scroll to position [407, 0]
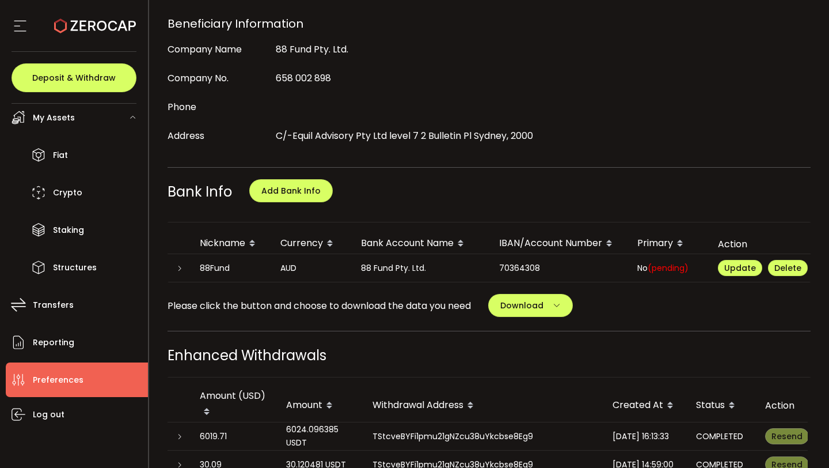
click at [663, 265] on span "(pending)" at bounding box center [668, 268] width 41 height 12
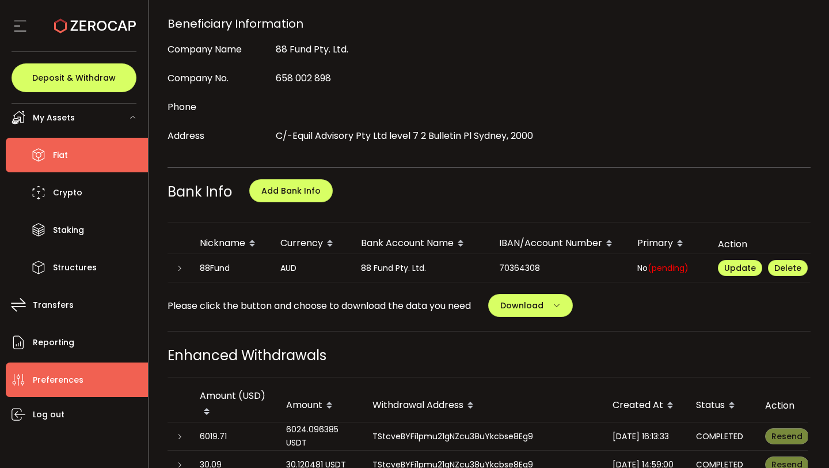
click at [81, 152] on li "Fiat" at bounding box center [77, 155] width 142 height 35
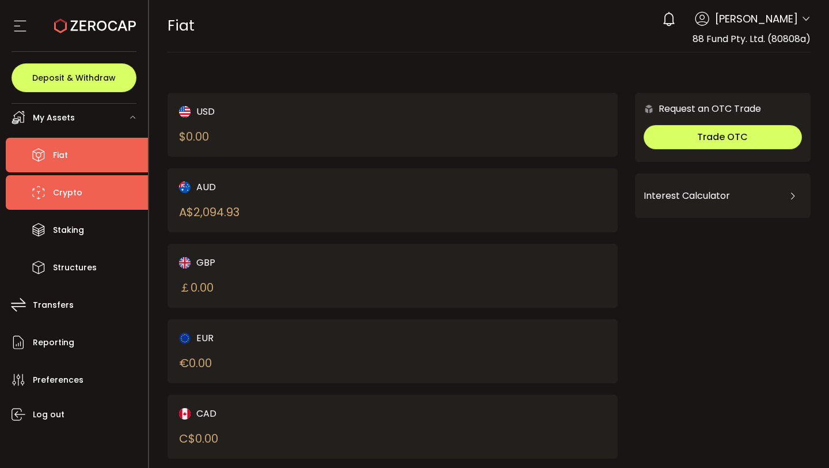
click at [96, 203] on li "Crypto" at bounding box center [77, 192] width 142 height 35
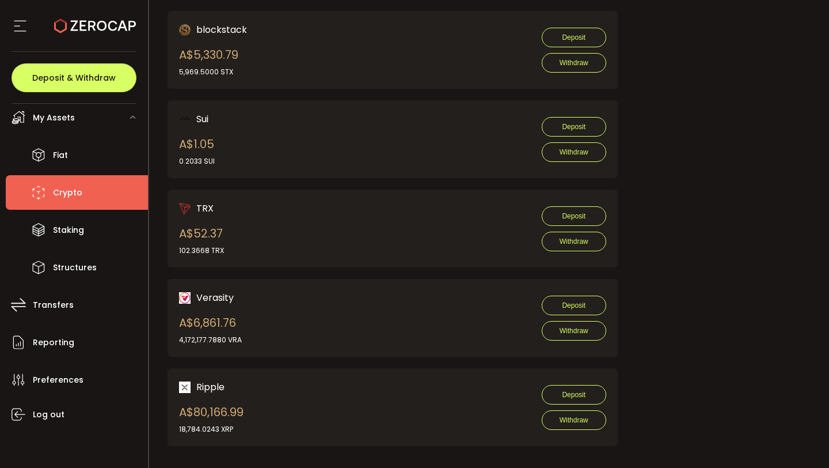
scroll to position [999, 0]
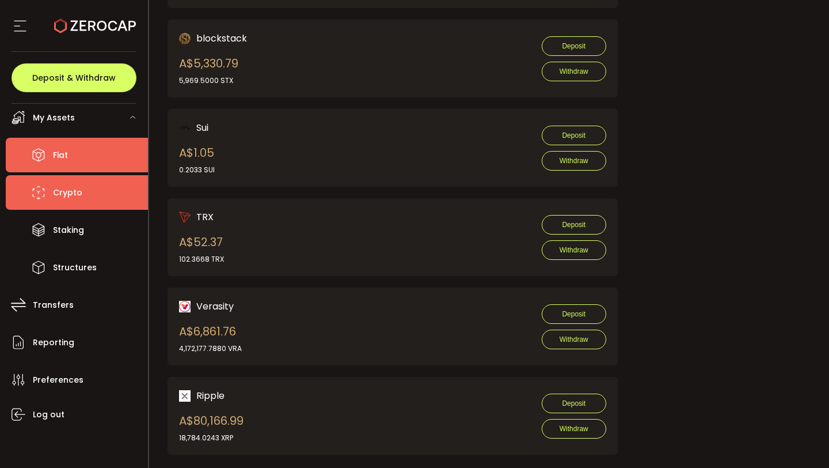
click at [101, 160] on li "Fiat" at bounding box center [77, 155] width 142 height 35
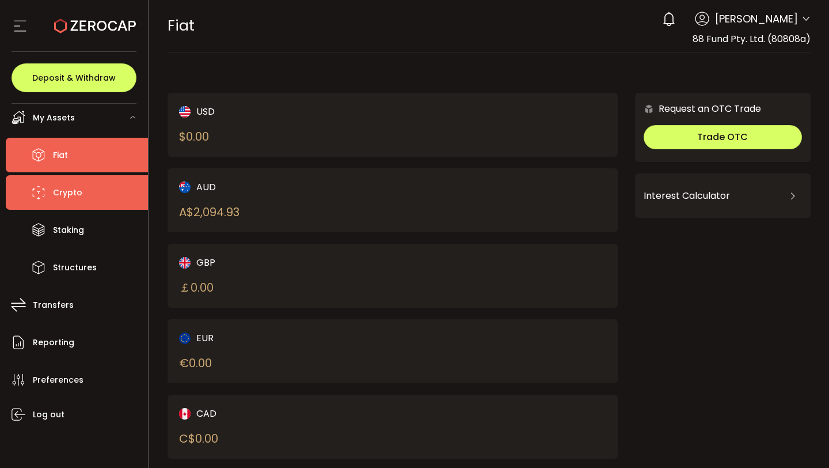
click at [81, 191] on li "Crypto" at bounding box center [77, 192] width 142 height 35
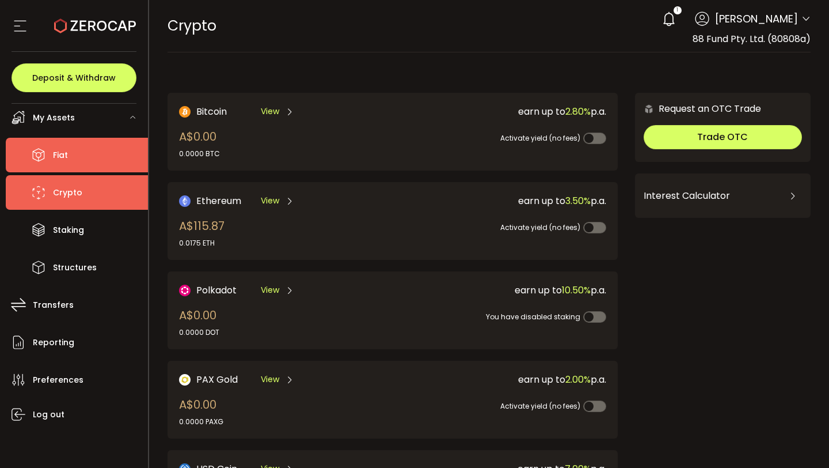
click at [117, 150] on li "Fiat" at bounding box center [77, 155] width 142 height 35
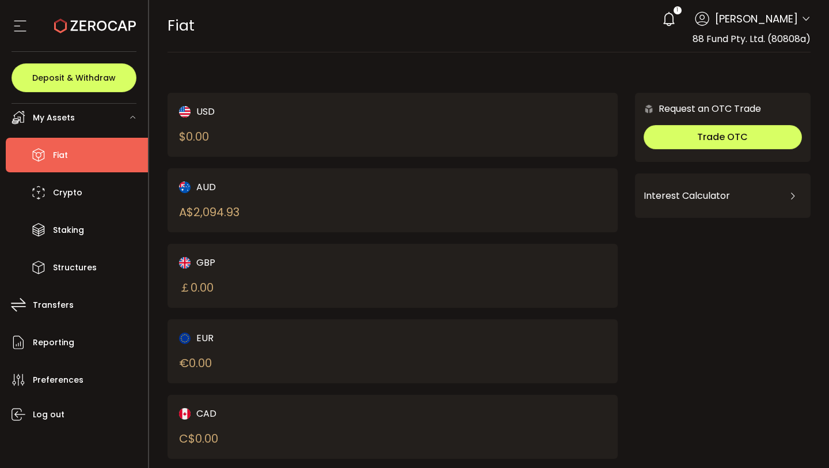
scroll to position [97, 0]
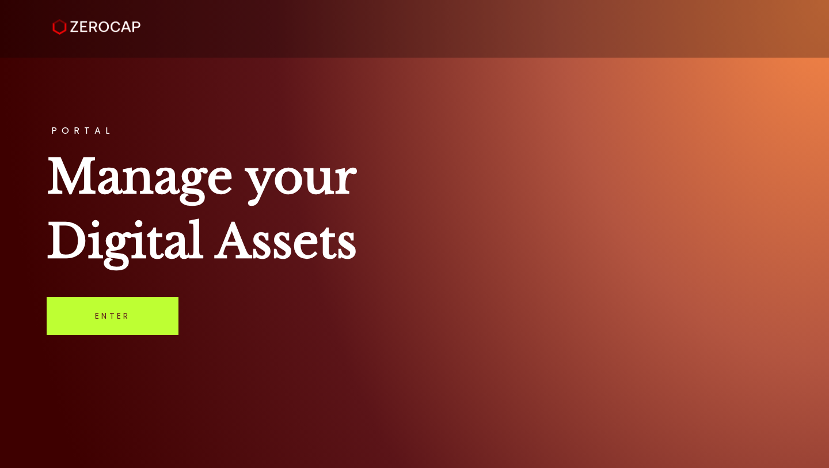
click at [131, 313] on link "Enter" at bounding box center [113, 316] width 132 height 38
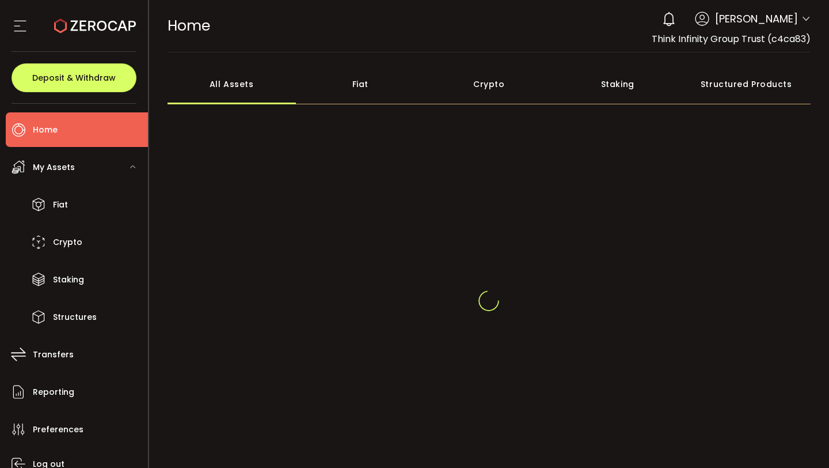
click at [805, 21] on icon at bounding box center [806, 18] width 9 height 9
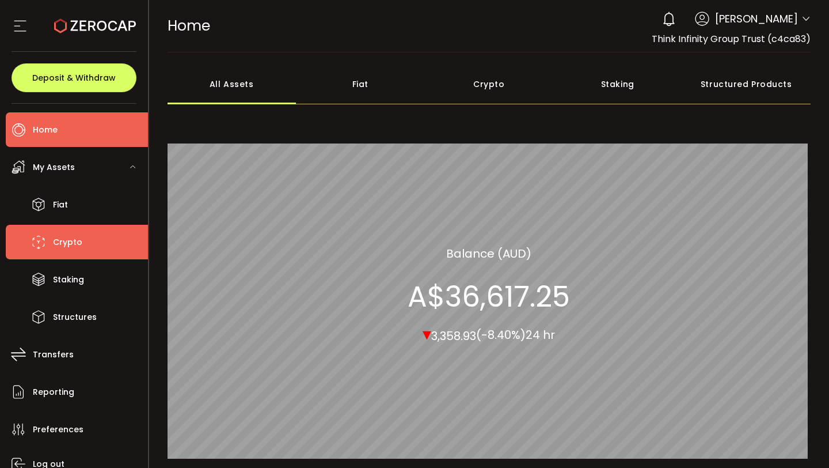
click at [56, 249] on span "Crypto" at bounding box center [67, 242] width 29 height 17
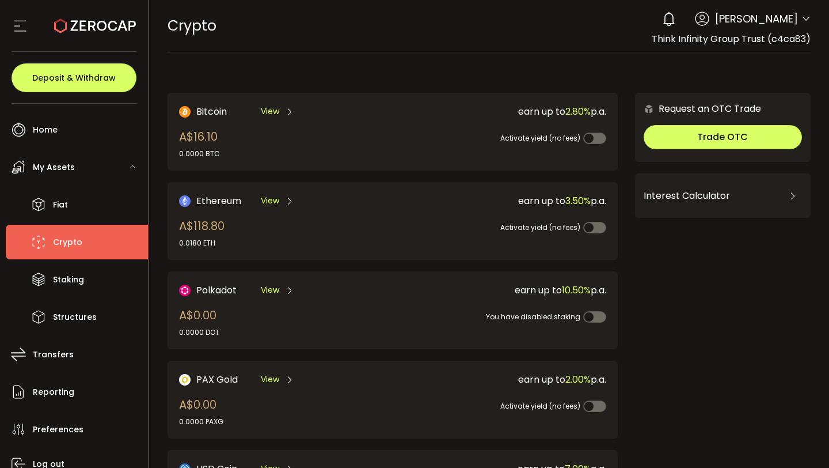
click at [801, 9] on div "0 [PERSON_NAME] Account Think Infinity Group Trust (c4ca83) Think8 Superfund (1…" at bounding box center [734, 18] width 154 height 25
click at [805, 25] on span at bounding box center [806, 20] width 9 height 12
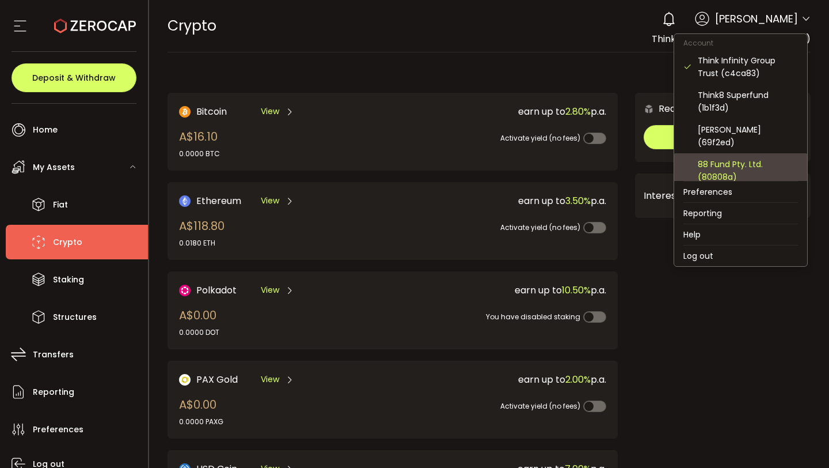
click at [742, 163] on div "88 Fund Pty. Ltd. (80808a)" at bounding box center [748, 170] width 100 height 25
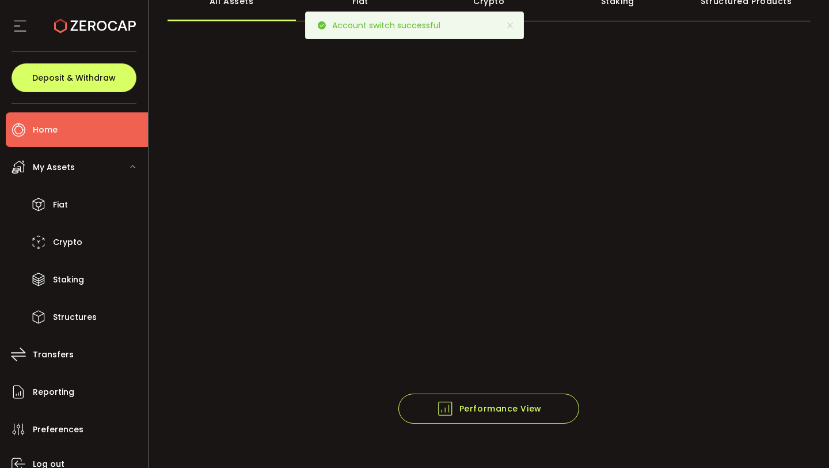
scroll to position [99, 0]
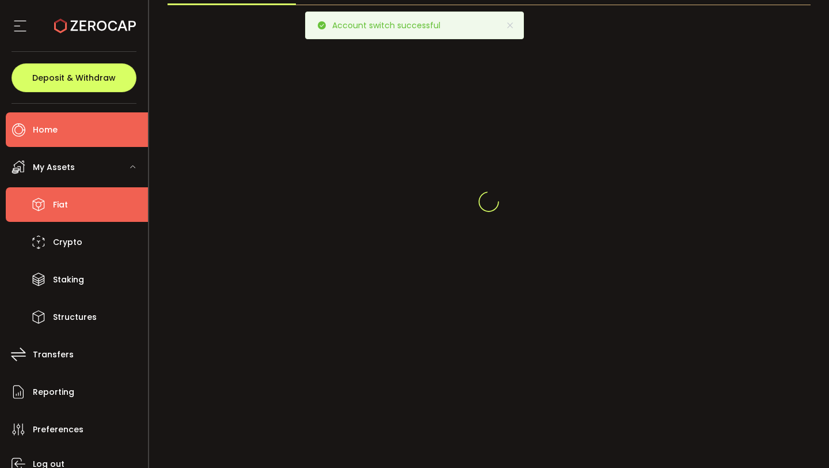
click at [89, 205] on li "Fiat" at bounding box center [77, 204] width 142 height 35
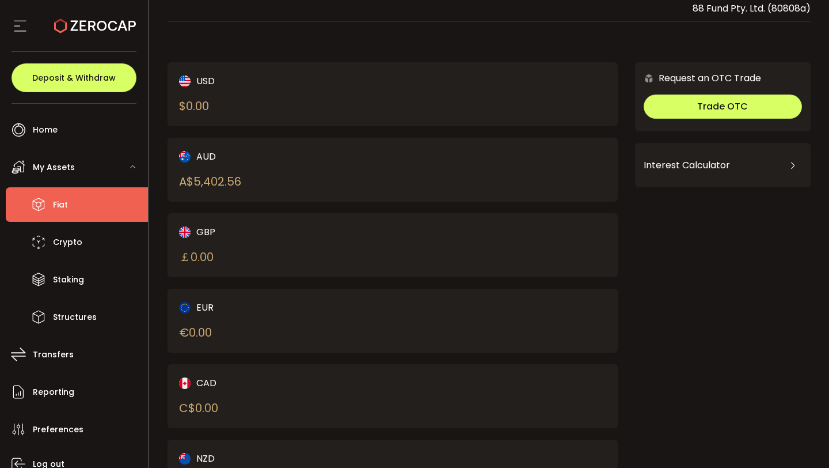
scroll to position [28, 0]
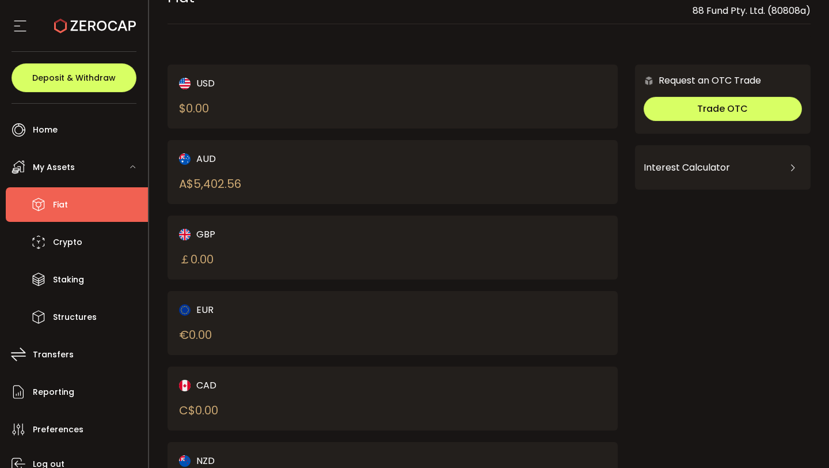
click at [240, 185] on div "A$ 5,402.56" at bounding box center [210, 183] width 62 height 17
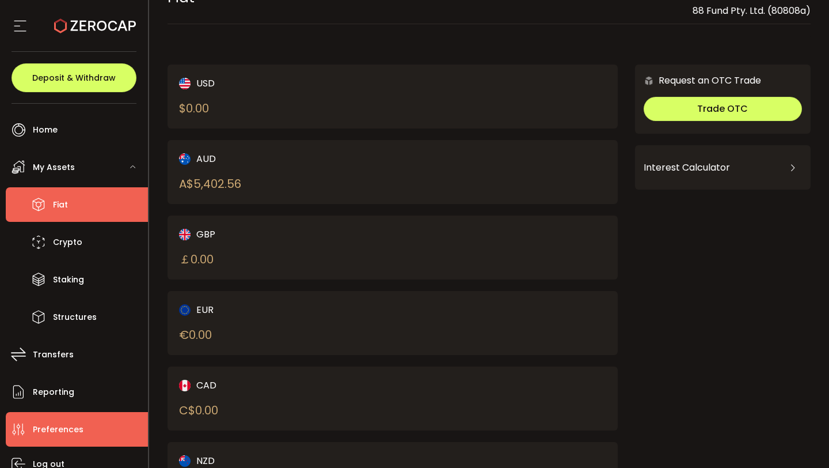
click at [59, 428] on span "Preferences" at bounding box center [58, 429] width 51 height 17
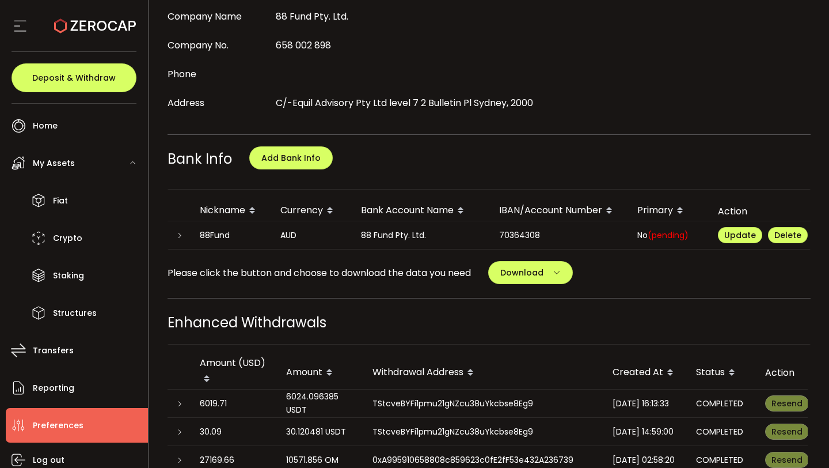
scroll to position [438, 0]
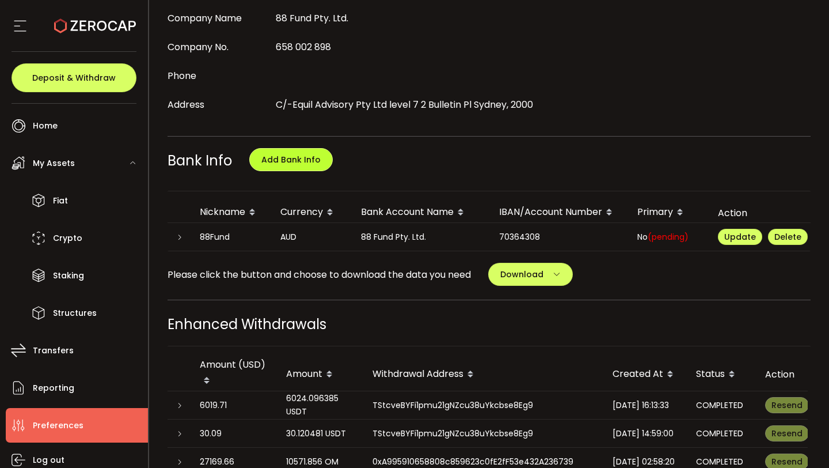
click at [303, 154] on span "Add Bank Info" at bounding box center [290, 160] width 59 height 12
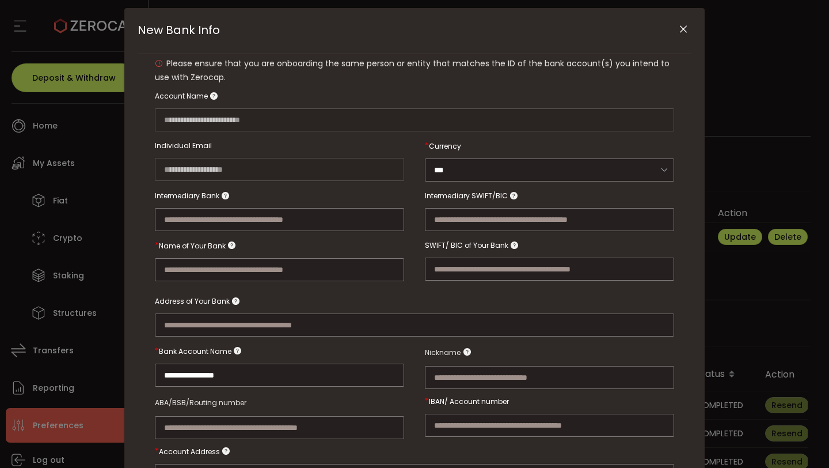
scroll to position [0, 0]
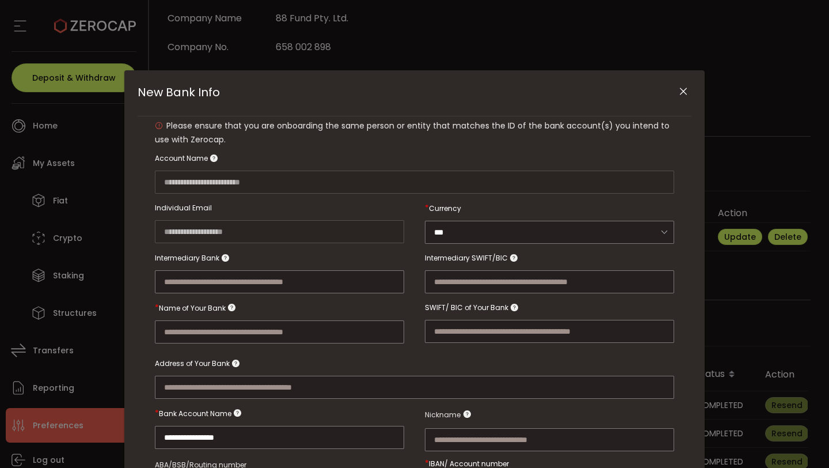
click at [686, 89] on icon "Close" at bounding box center [684, 92] width 12 height 12
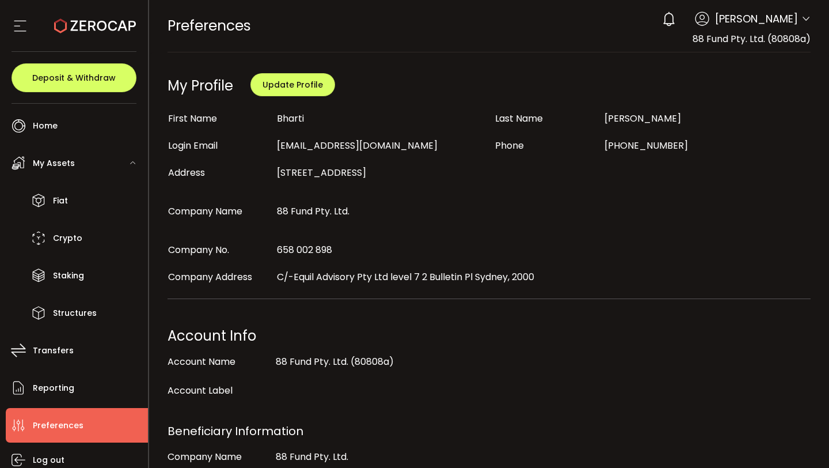
click at [772, 25] on span "[PERSON_NAME]" at bounding box center [756, 19] width 83 height 16
click at [795, 21] on div "0 [PERSON_NAME] Account Think Infinity Group Trust (c4ca83) Think8 Superfund (1…" at bounding box center [734, 18] width 154 height 25
click at [802, 20] on icon at bounding box center [806, 18] width 9 height 9
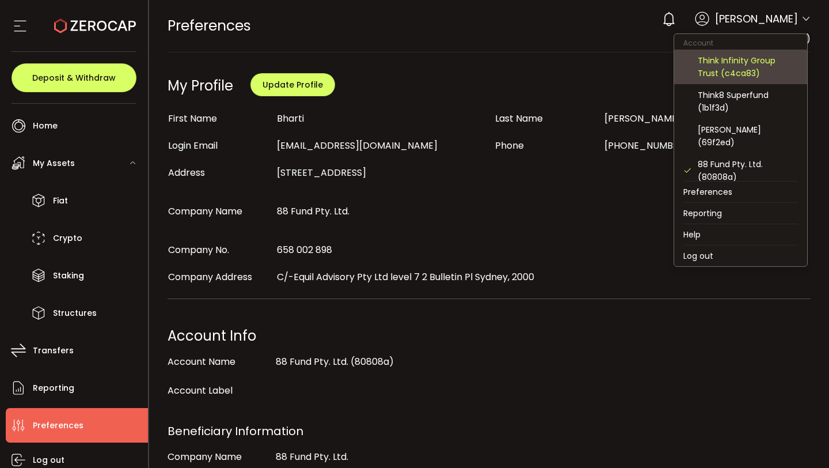
click at [763, 66] on div "Think Infinity Group Trust (c4ca83)" at bounding box center [748, 66] width 100 height 25
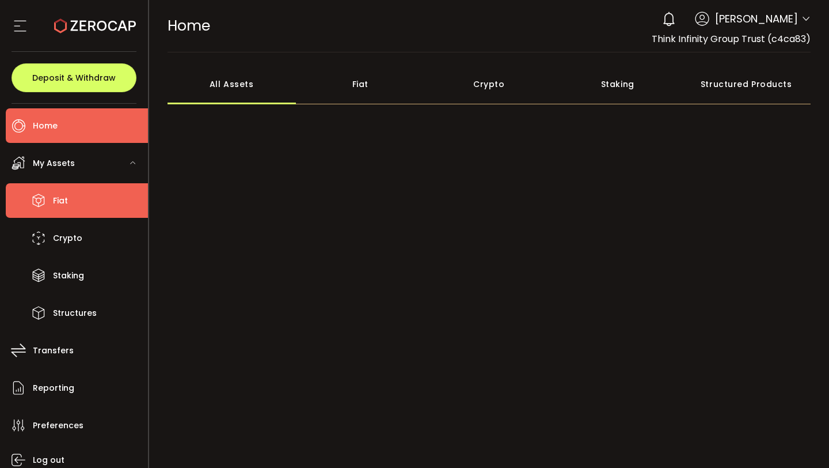
click at [56, 207] on span "Fiat" at bounding box center [60, 200] width 15 height 17
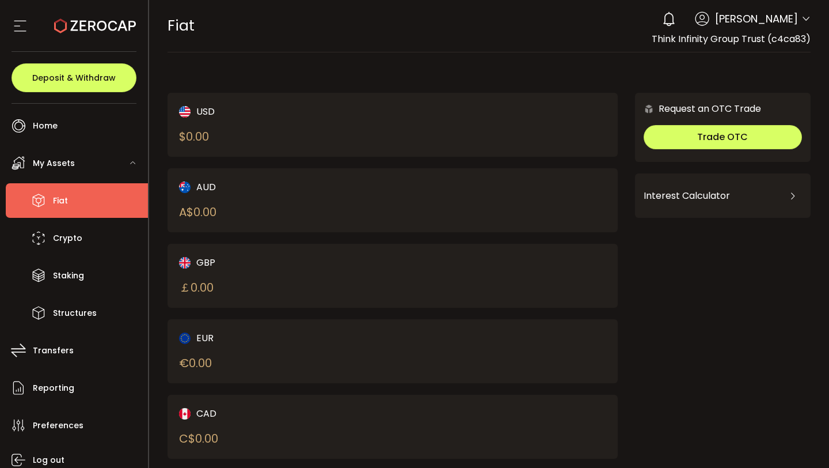
scroll to position [97, 0]
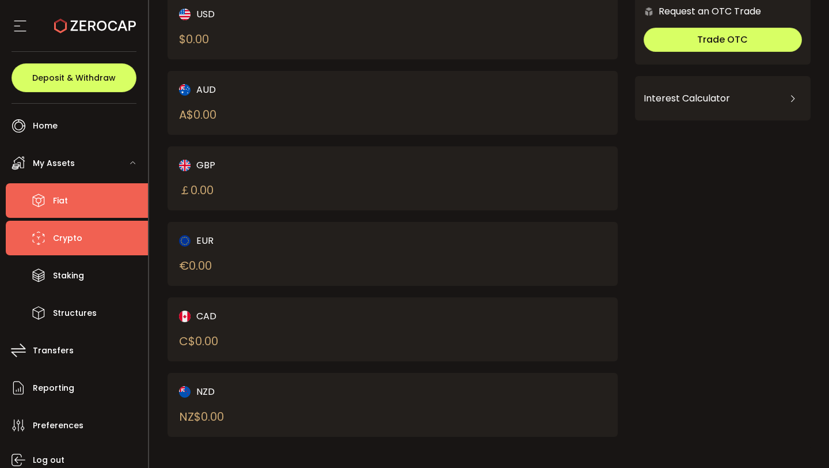
click at [92, 238] on li "Crypto" at bounding box center [77, 238] width 142 height 35
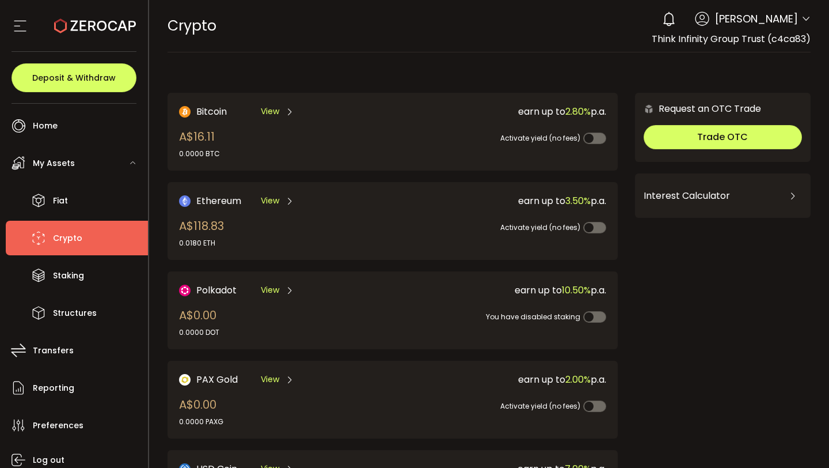
click at [783, 24] on span "[PERSON_NAME]" at bounding box center [756, 19] width 83 height 16
click at [802, 20] on icon at bounding box center [806, 18] width 9 height 9
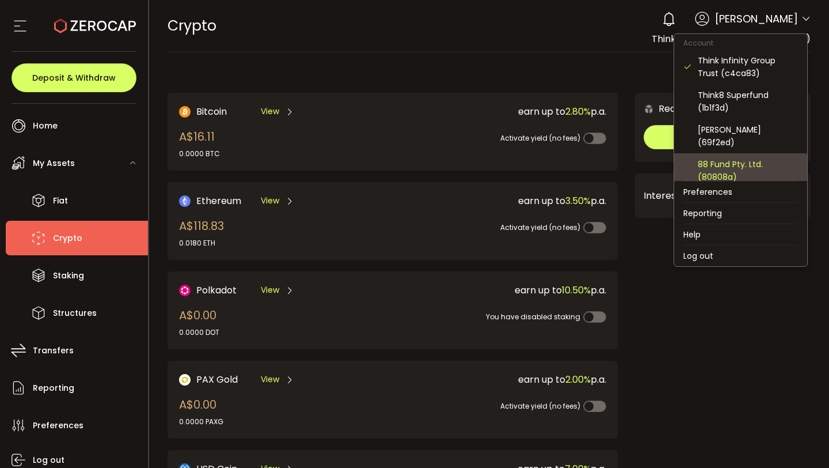
click at [748, 158] on div "88 Fund Pty. Ltd. (80808a)" at bounding box center [748, 170] width 100 height 25
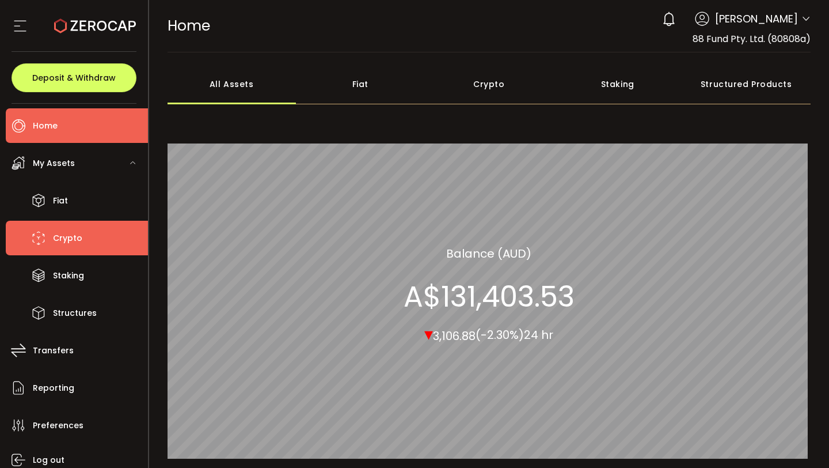
click at [93, 243] on li "Crypto" at bounding box center [77, 238] width 142 height 35
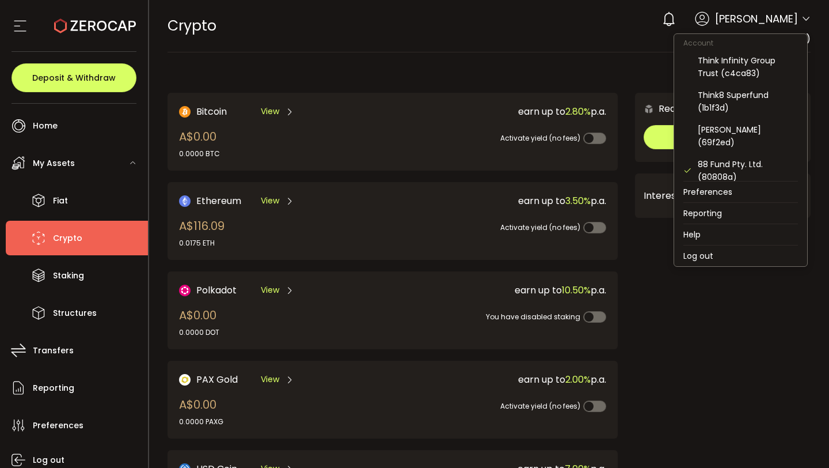
click at [807, 18] on icon at bounding box center [806, 18] width 9 height 9
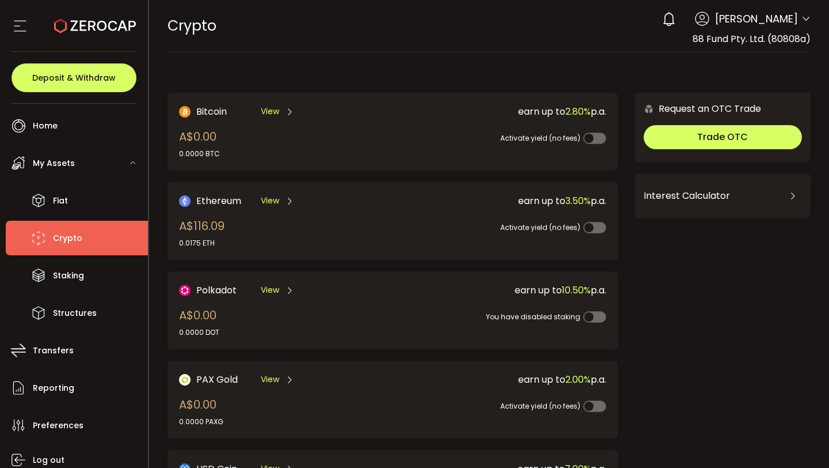
click at [648, 37] on div "CRYPTO Buy Power A$0.00 AUD Crypto Crypto Verify Your Identity 0 [PERSON_NAME] …" at bounding box center [490, 26] width 644 height 52
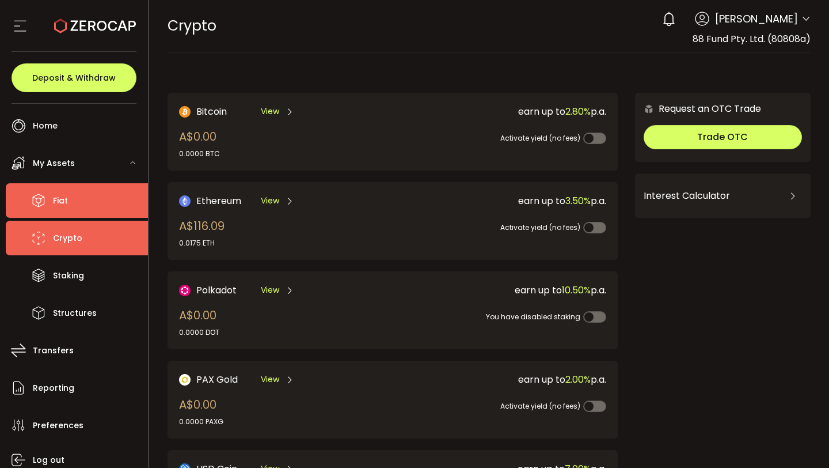
click at [73, 205] on li "Fiat" at bounding box center [77, 200] width 142 height 35
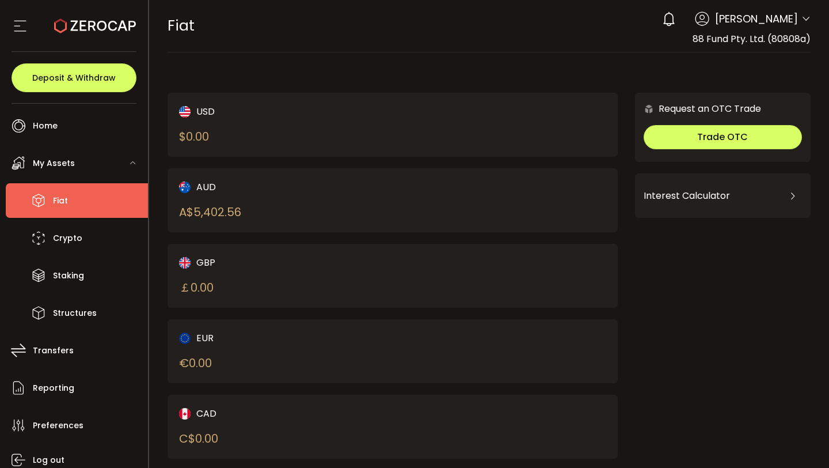
click at [232, 199] on div "AUD A$ 5,402.56" at bounding box center [275, 200] width 192 height 41
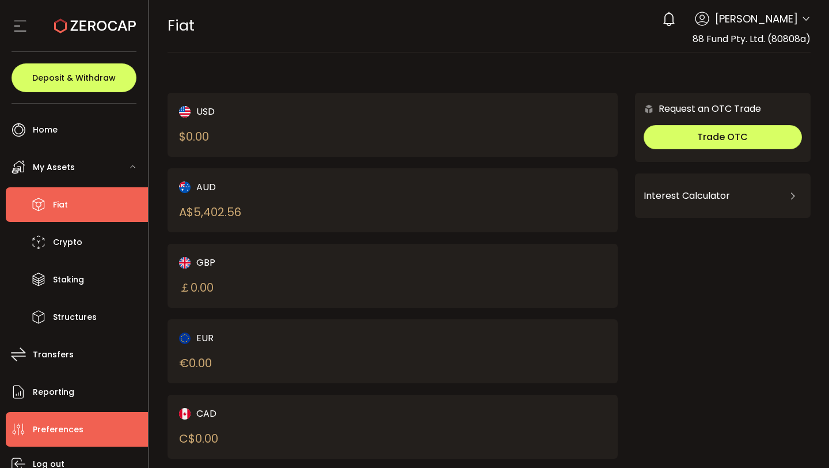
click at [70, 428] on span "Preferences" at bounding box center [58, 429] width 51 height 17
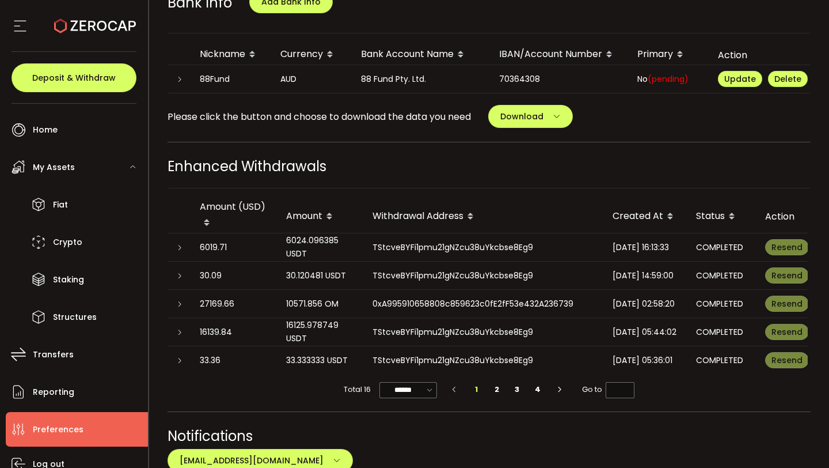
scroll to position [594, 0]
